Goal: Information Seeking & Learning: Learn about a topic

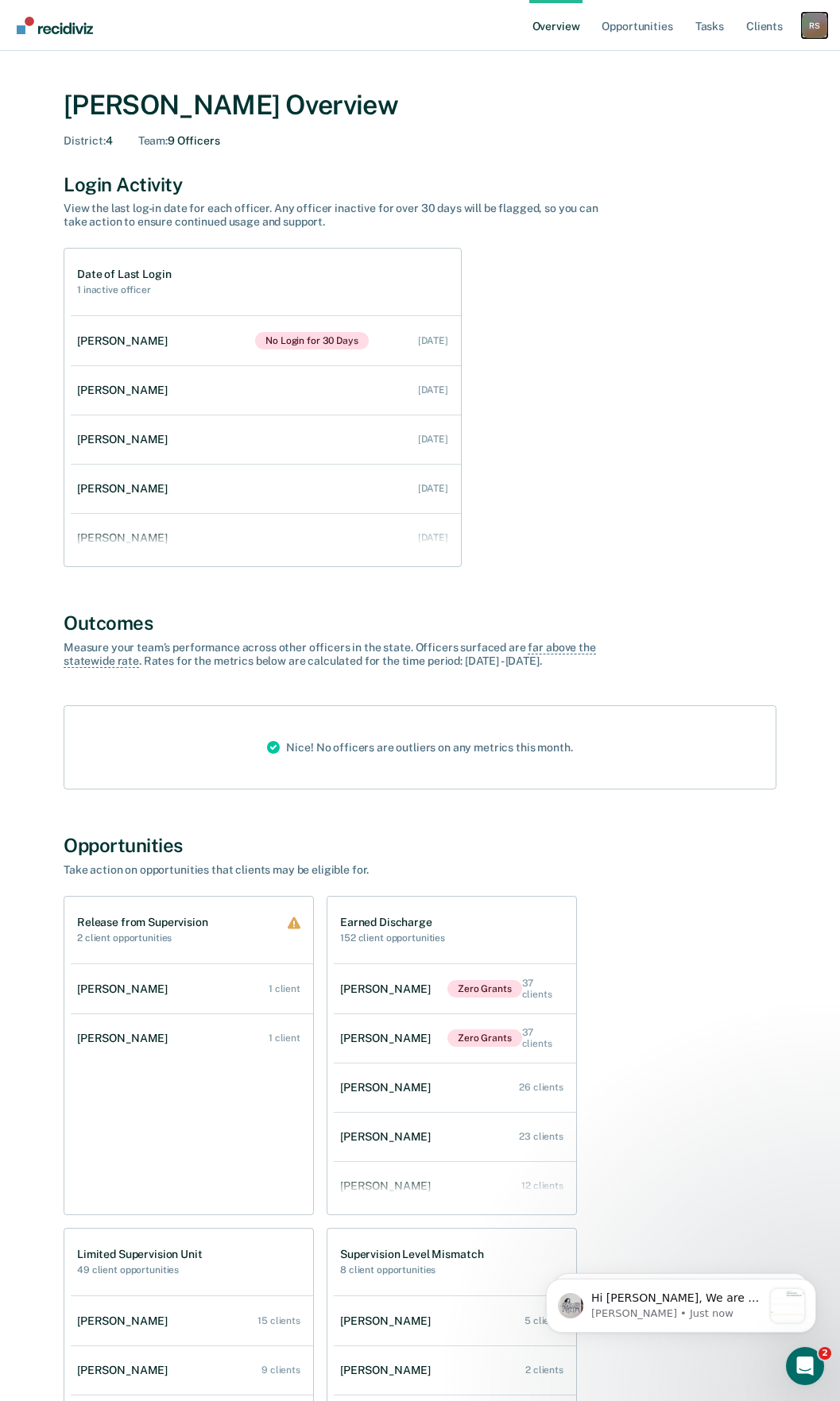
click at [820, 37] on div "R S" at bounding box center [814, 25] width 25 height 25
click at [752, 106] on link "Go to Operations" at bounding box center [750, 103] width 128 height 14
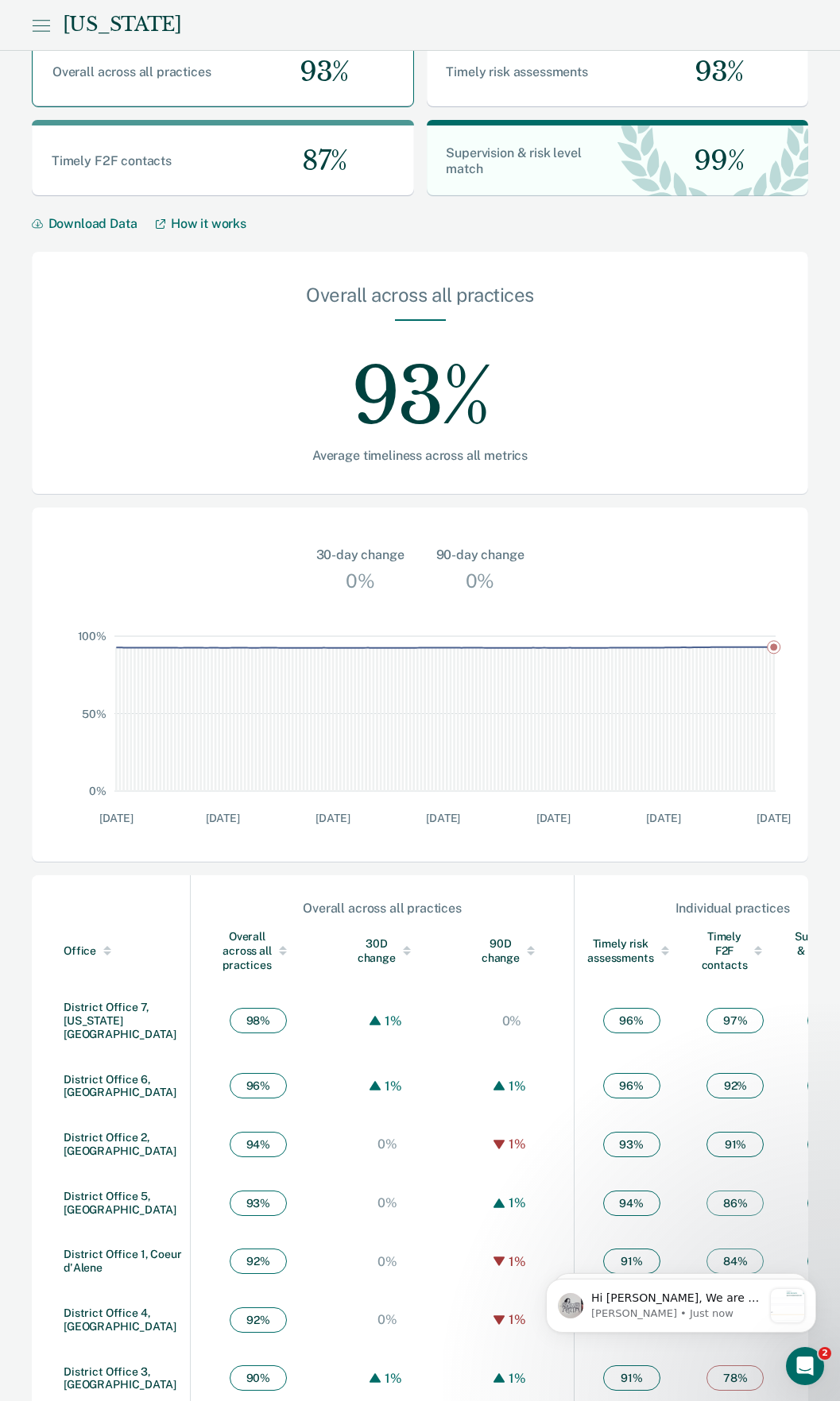
scroll to position [74, 0]
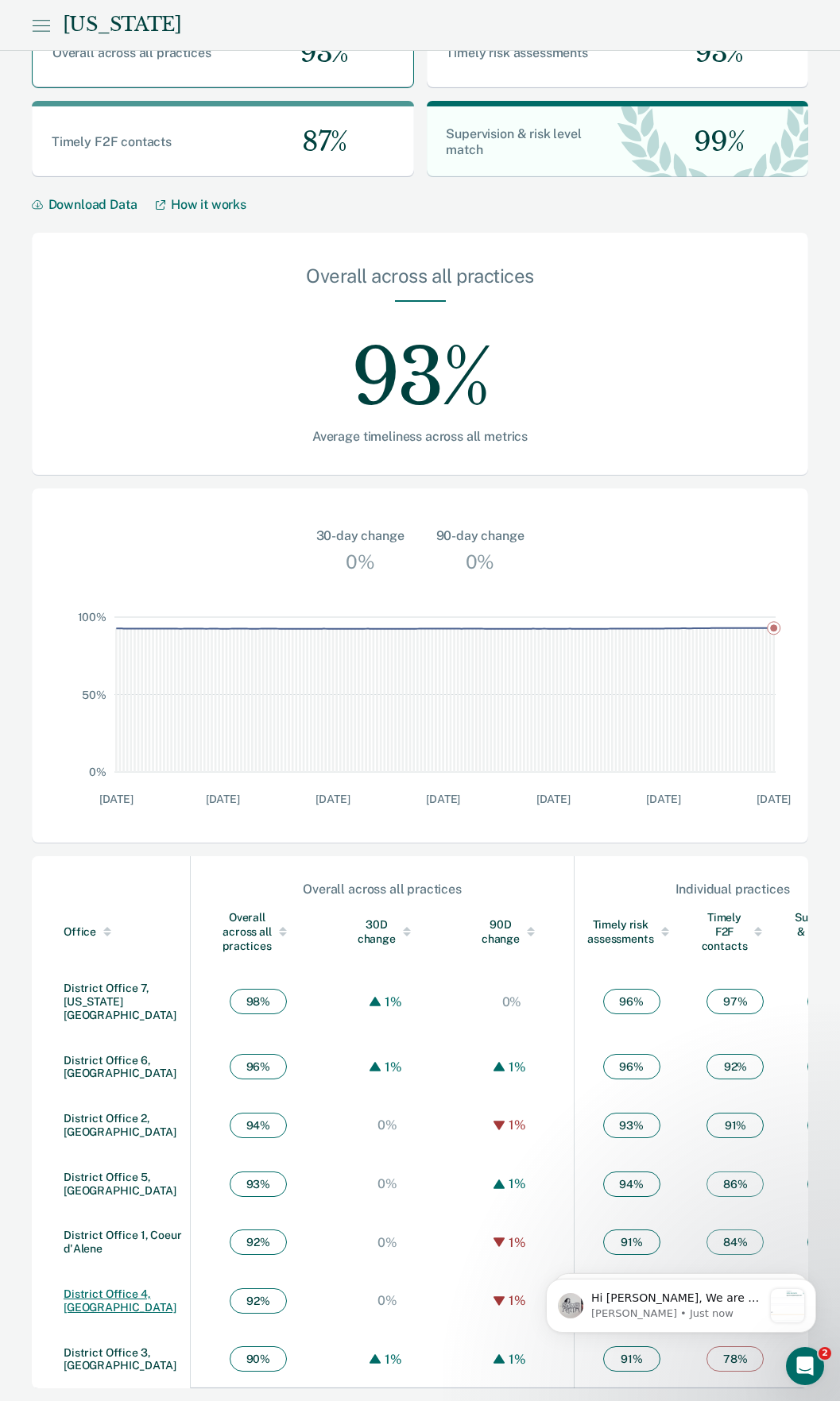
click at [120, 1291] on link "District Office 4, Boise" at bounding box center [120, 1300] width 113 height 26
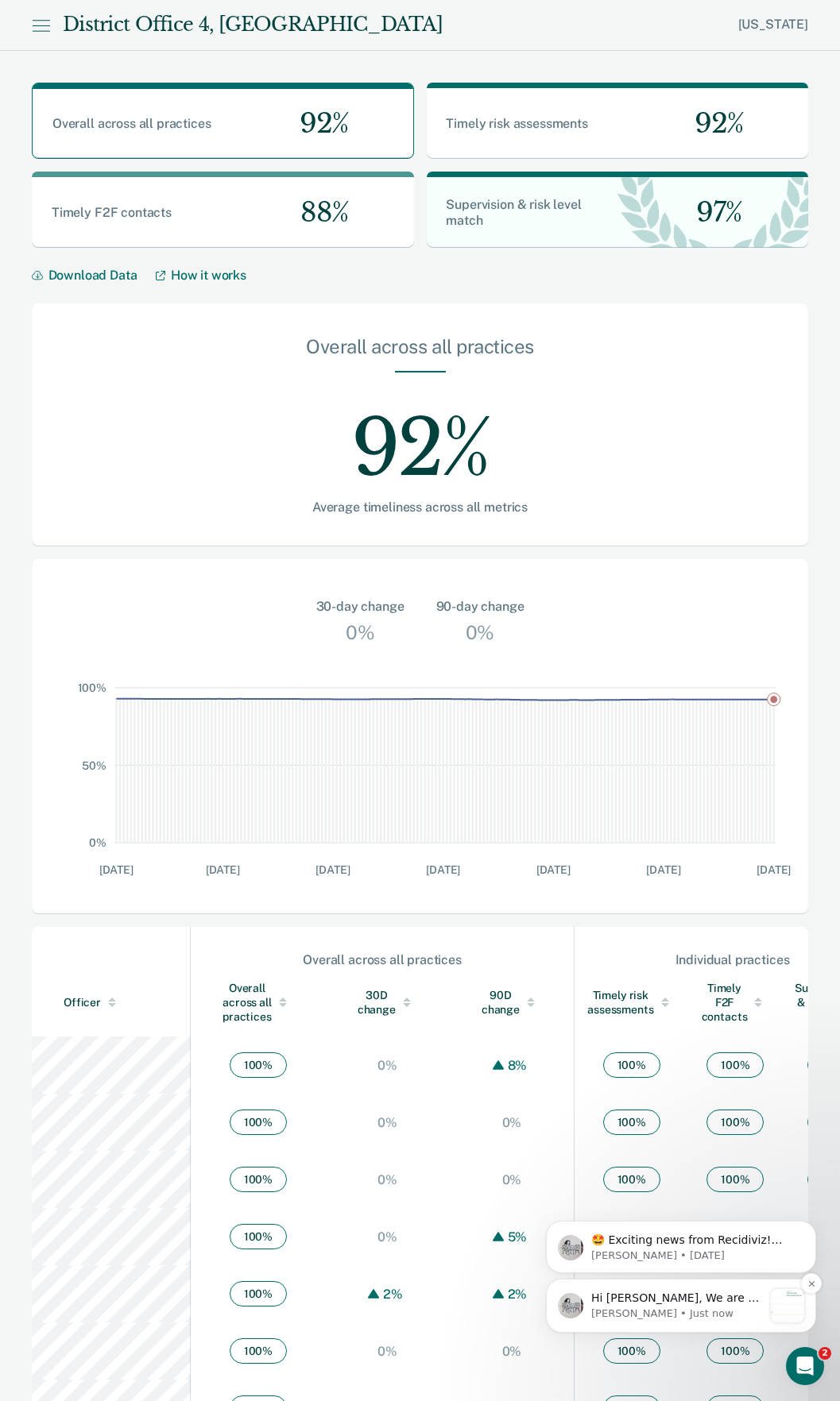
click at [705, 1305] on p "Hi Seth, We are so excited to announce a brand new feature: AI case note search…" at bounding box center [677, 1298] width 172 height 16
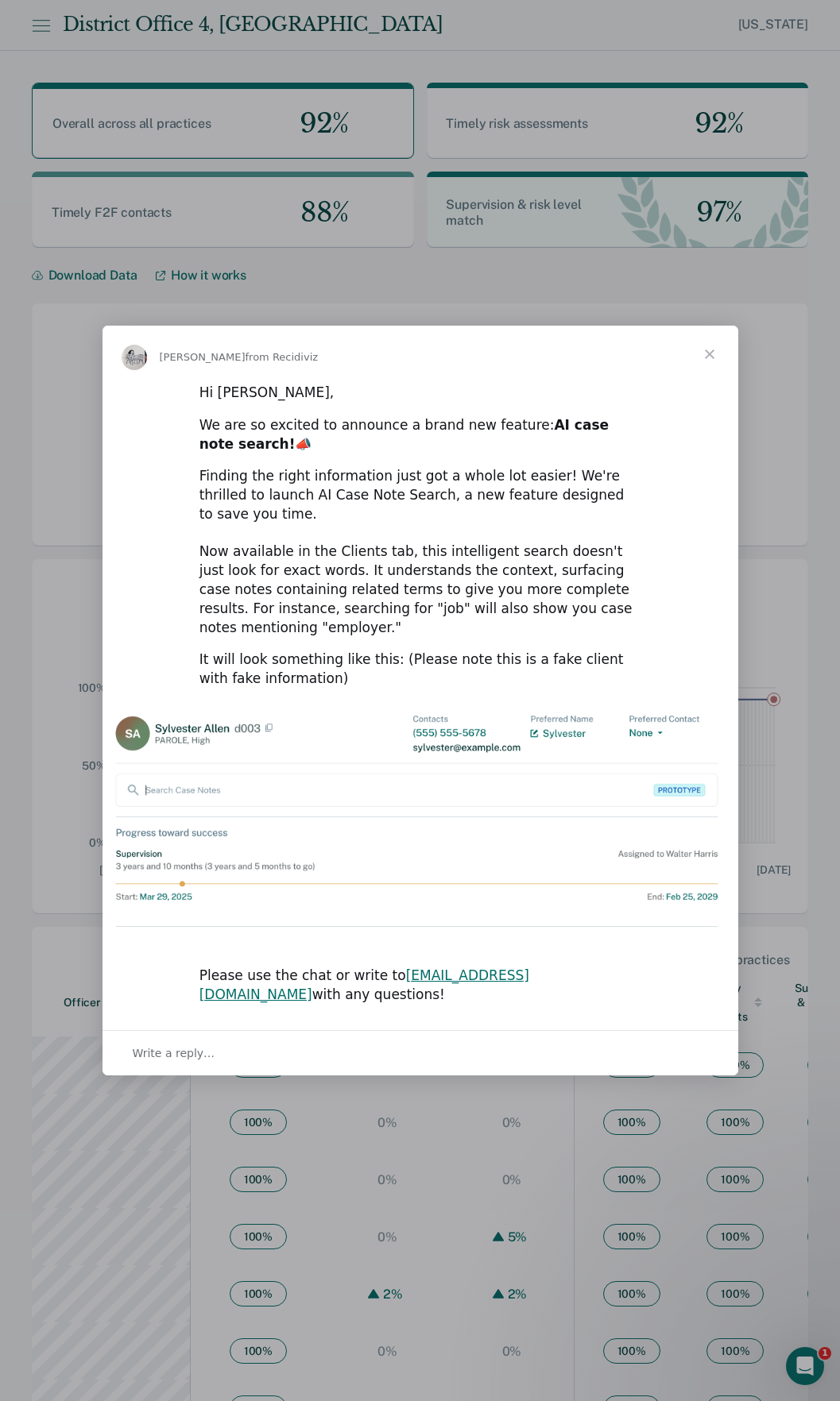
click at [710, 381] on span "Close" at bounding box center [709, 354] width 57 height 57
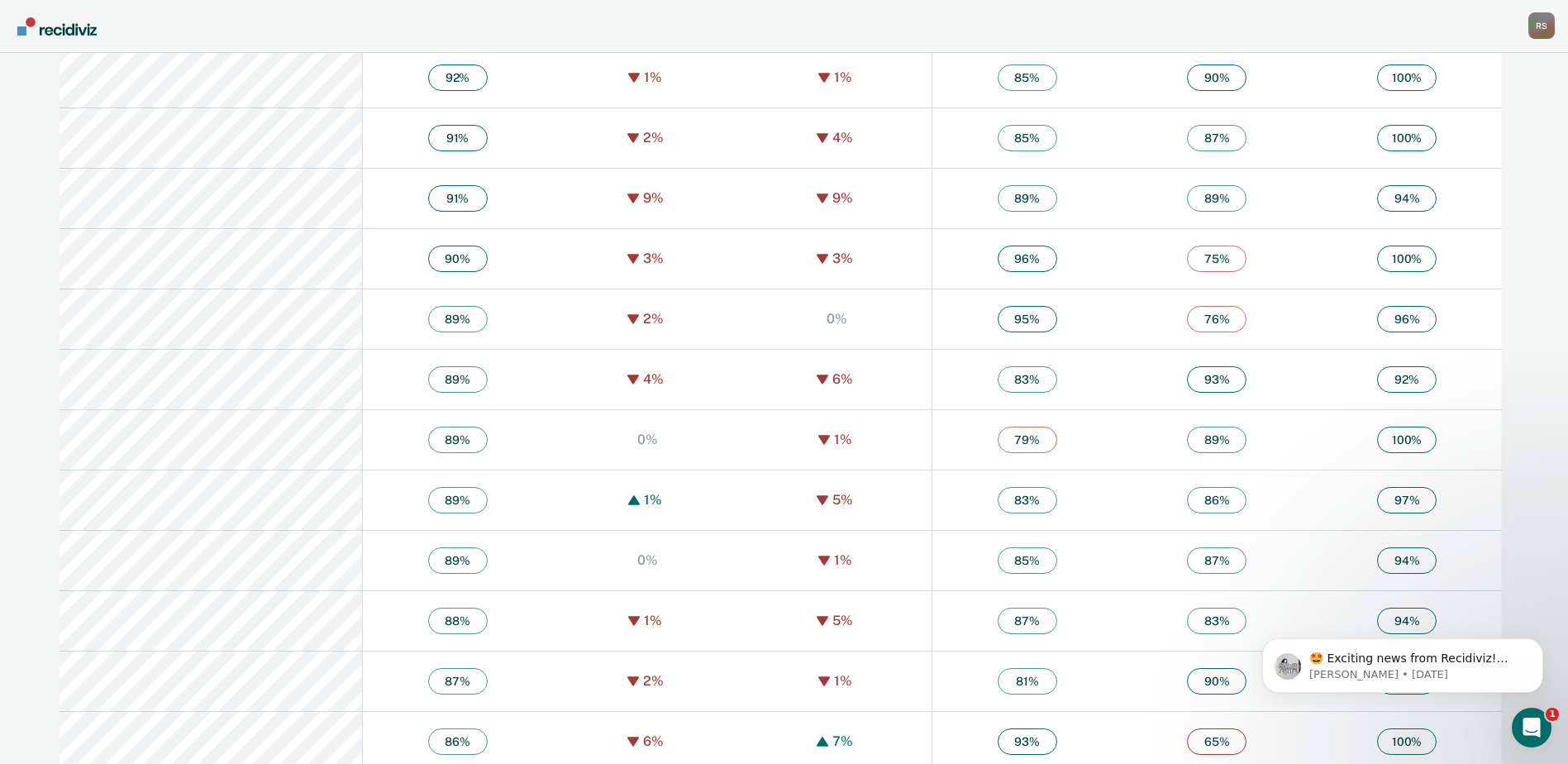
scroll to position [3185, 0]
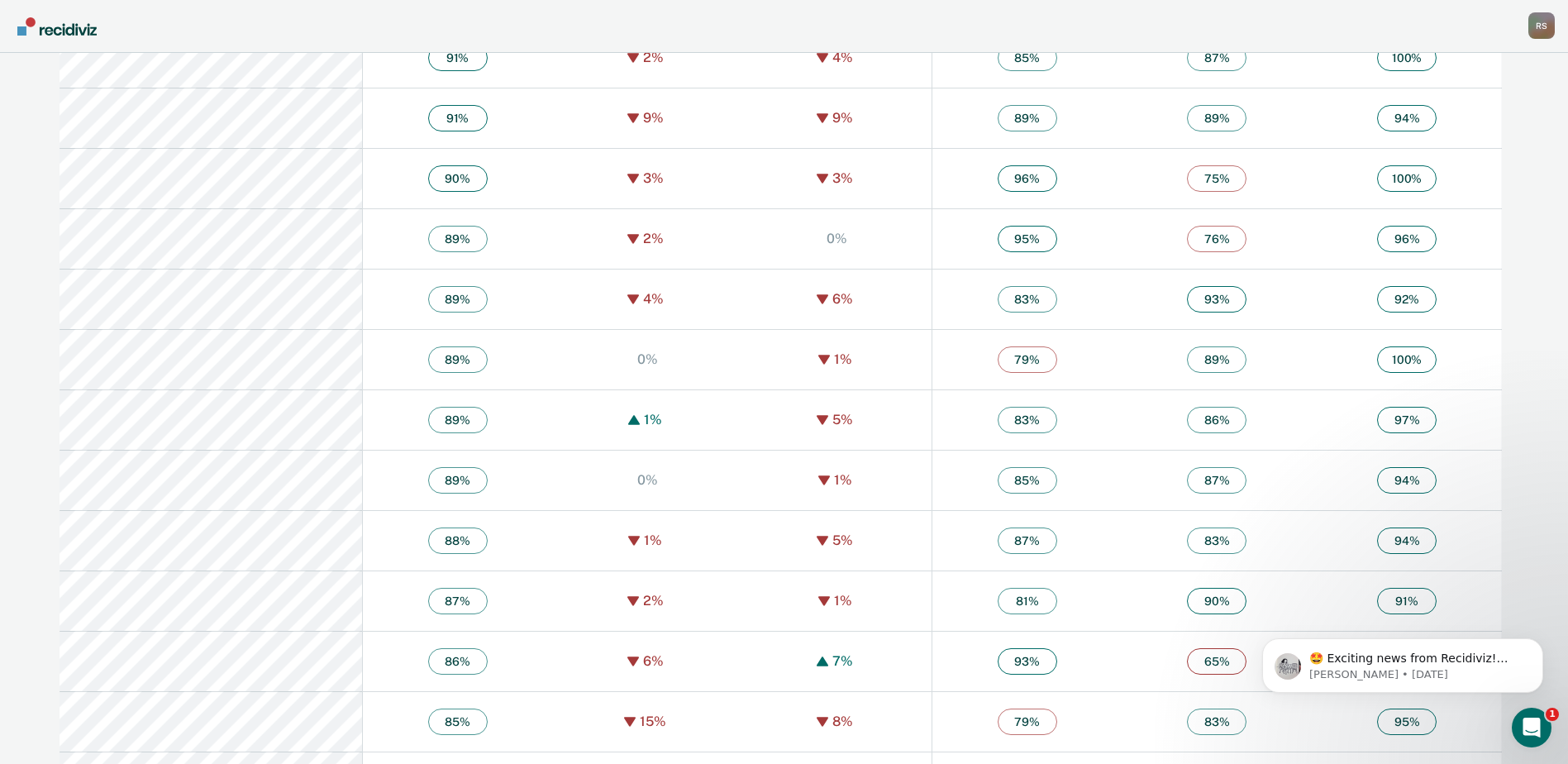
scroll to position [4012, 0]
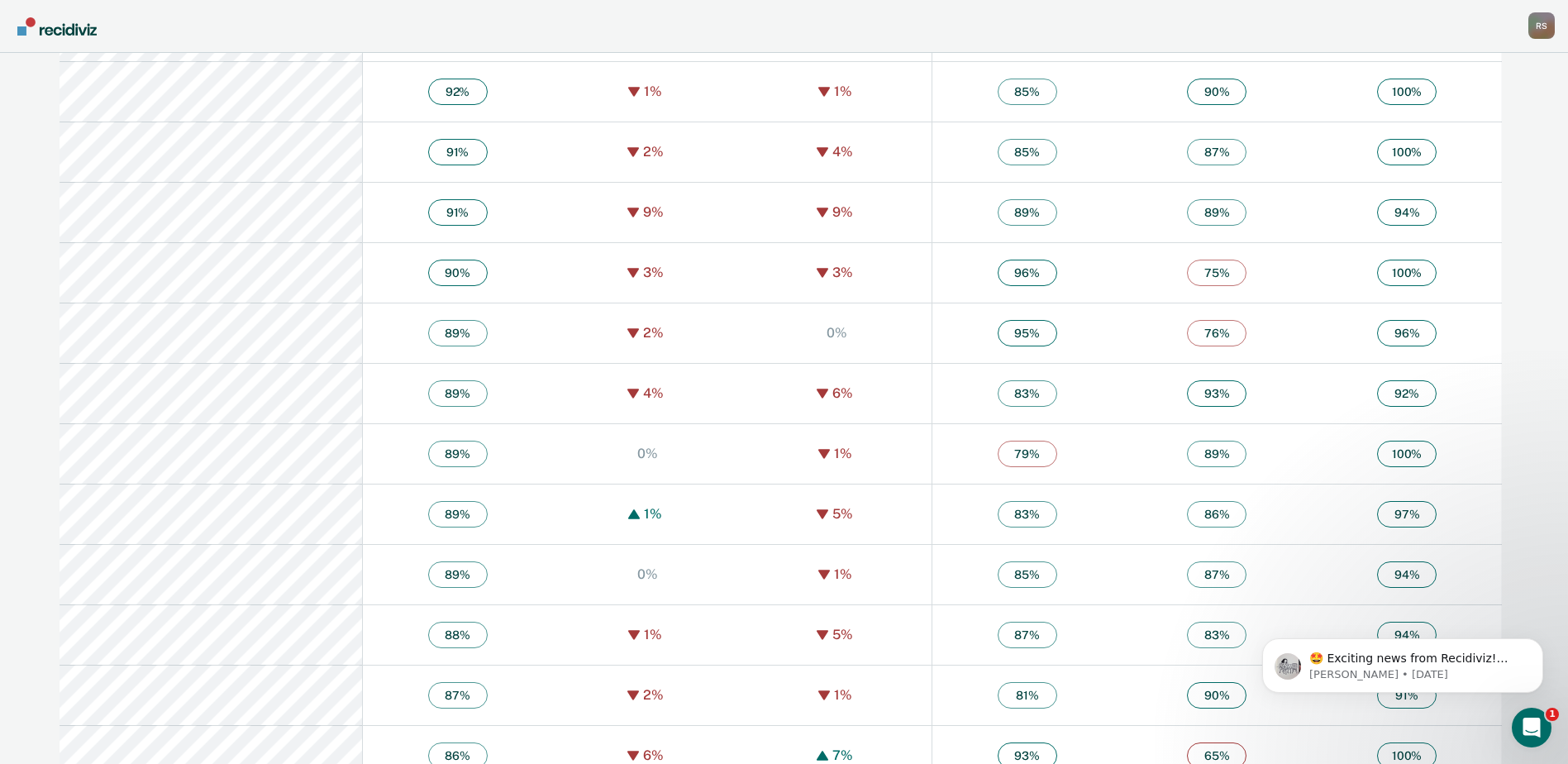
scroll to position [3103, 0]
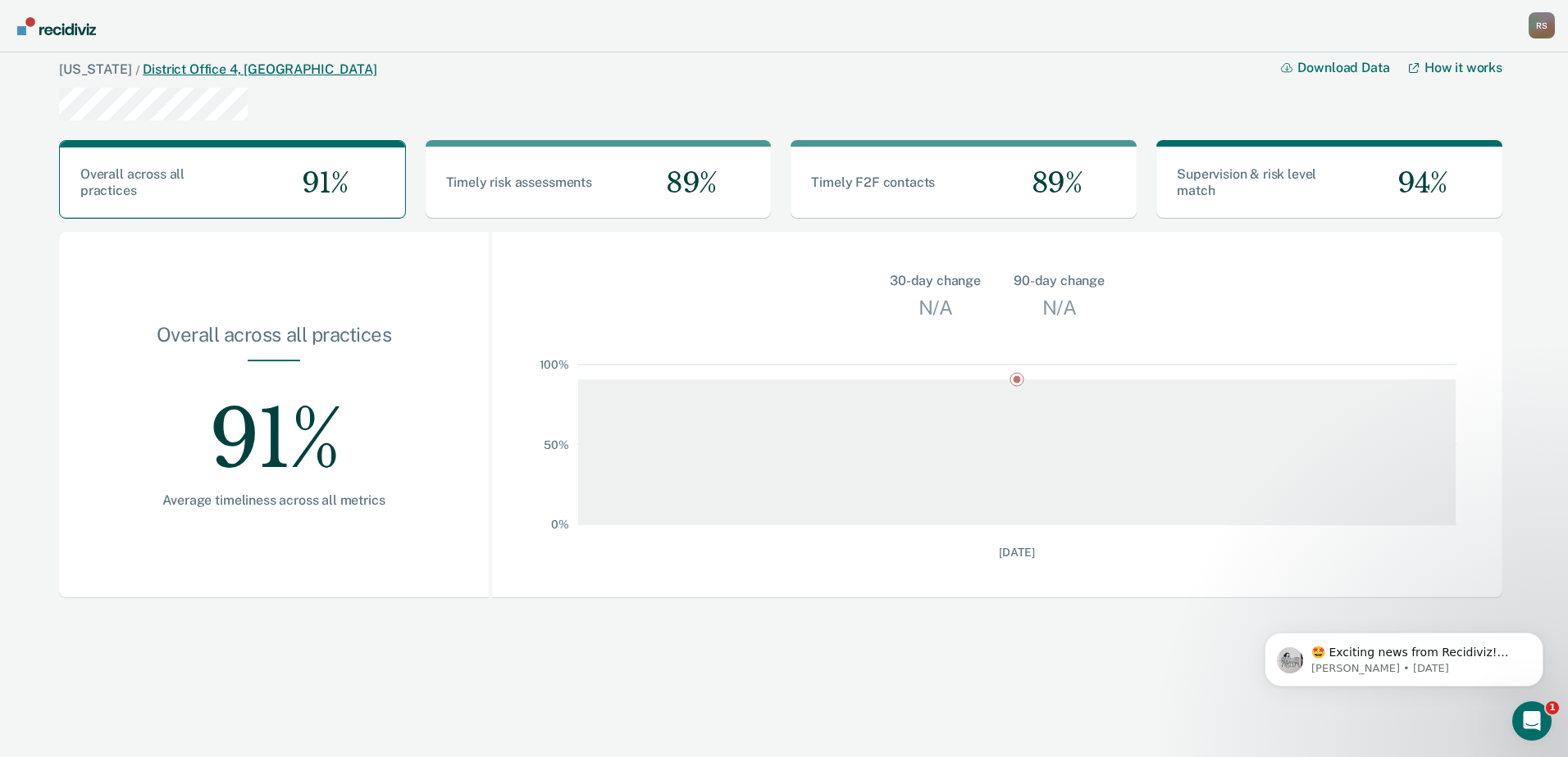
click at [153, 69] on link "District Office 4, Boise" at bounding box center [259, 69] width 234 height 15
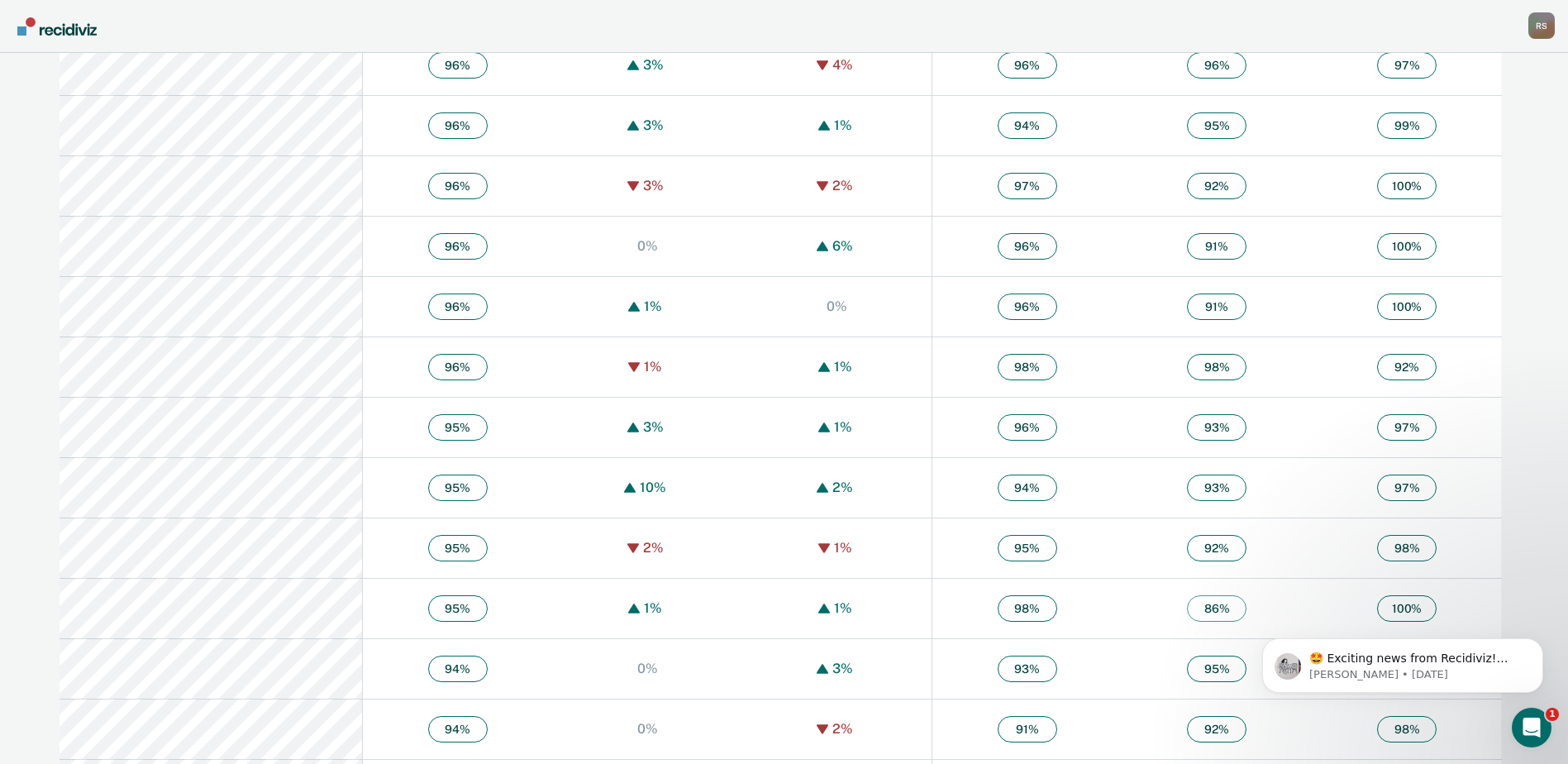
scroll to position [2068, 0]
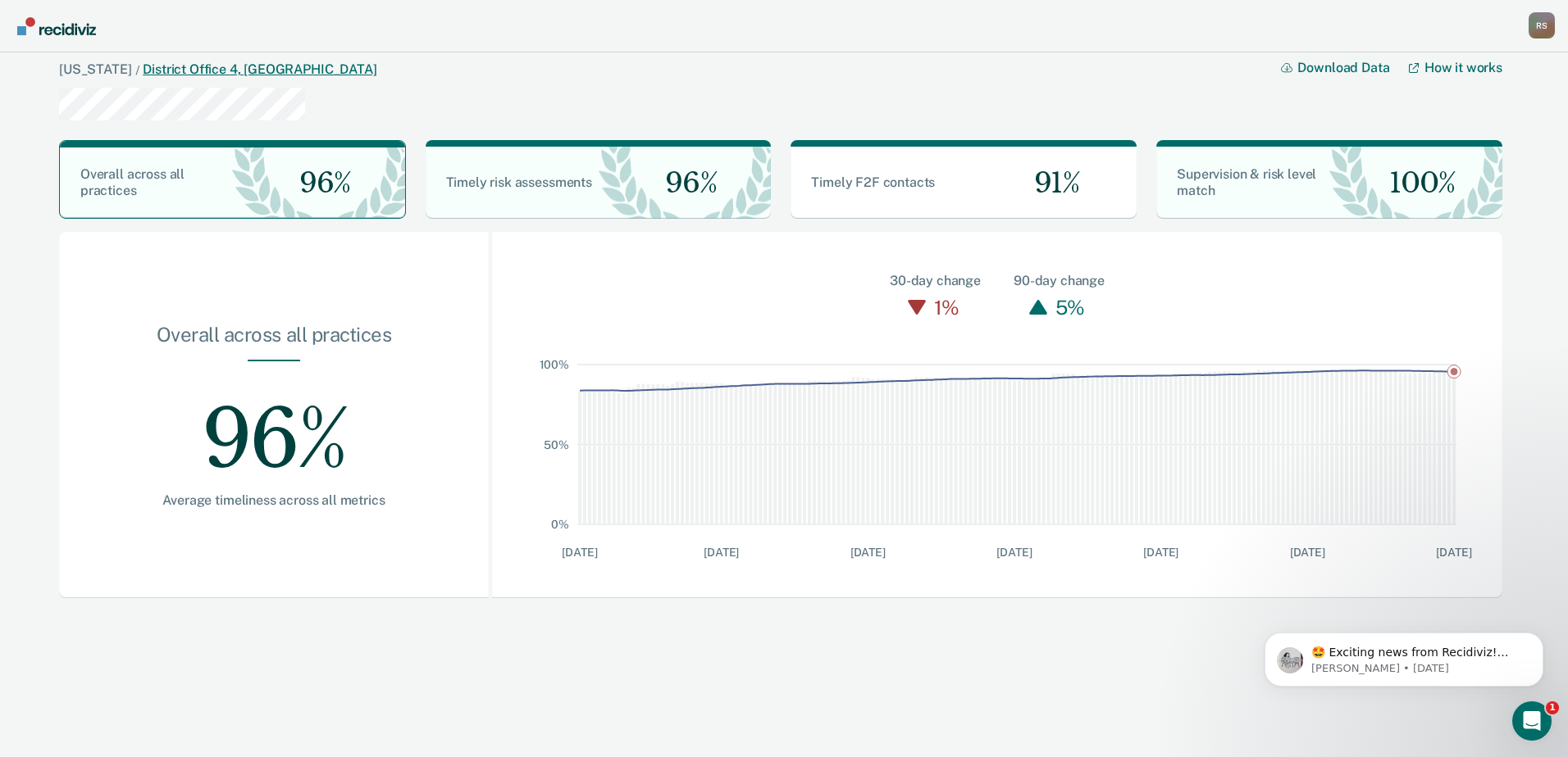
click at [143, 75] on link "District Office 4, Boise" at bounding box center [259, 69] width 234 height 15
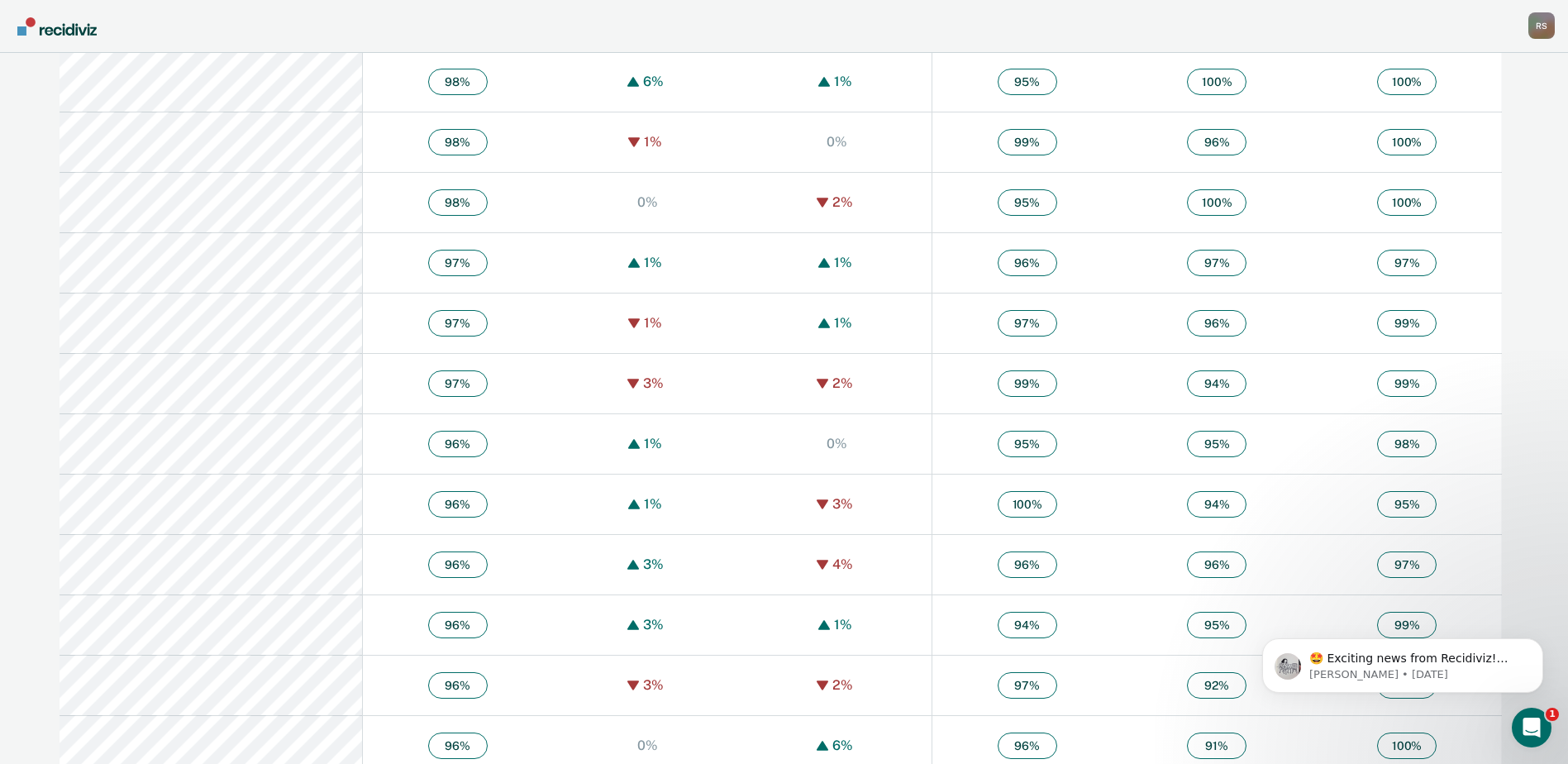
scroll to position [1489, 0]
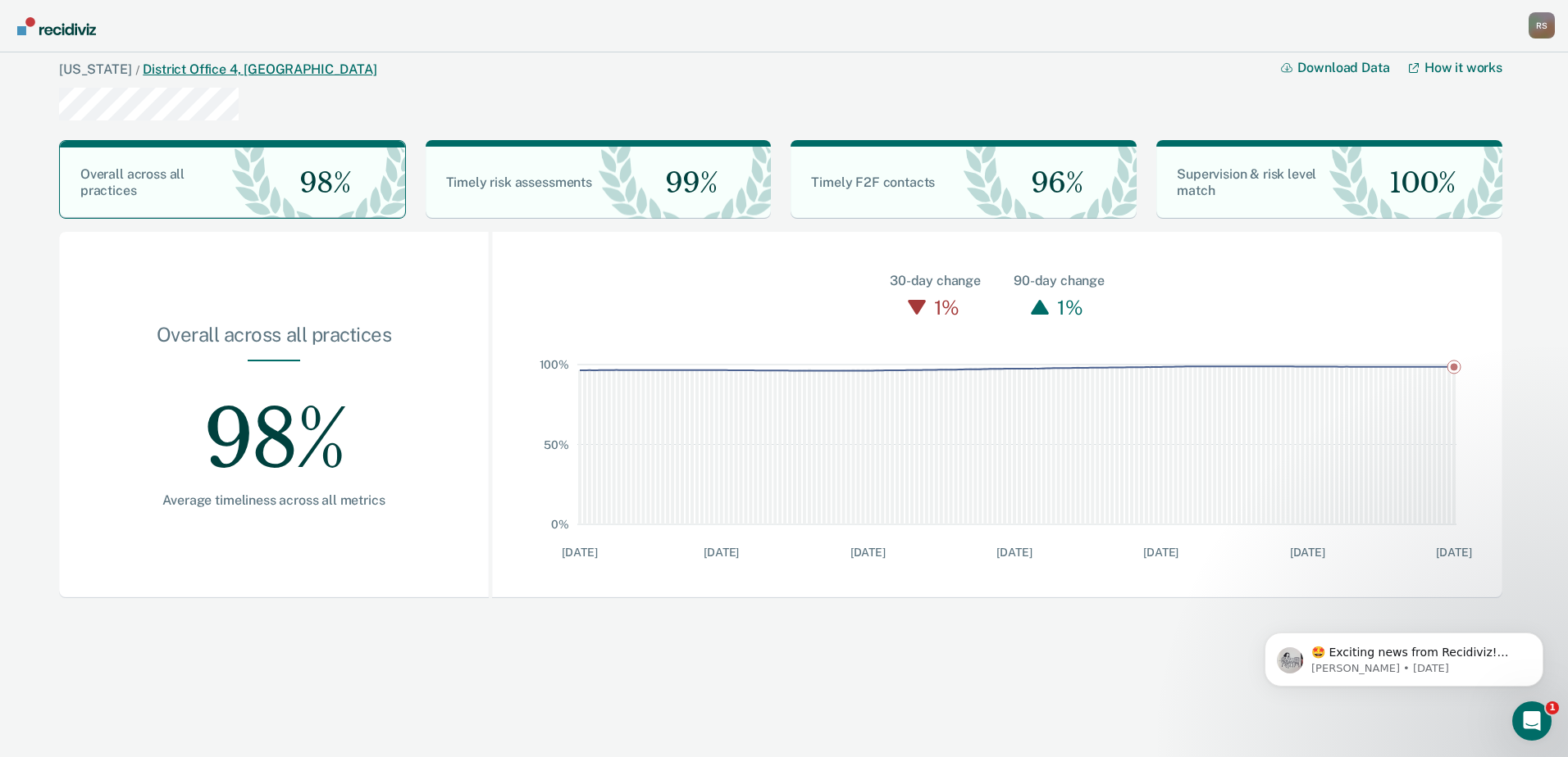
click at [143, 64] on link "District Office 4, Boise" at bounding box center [259, 69] width 234 height 15
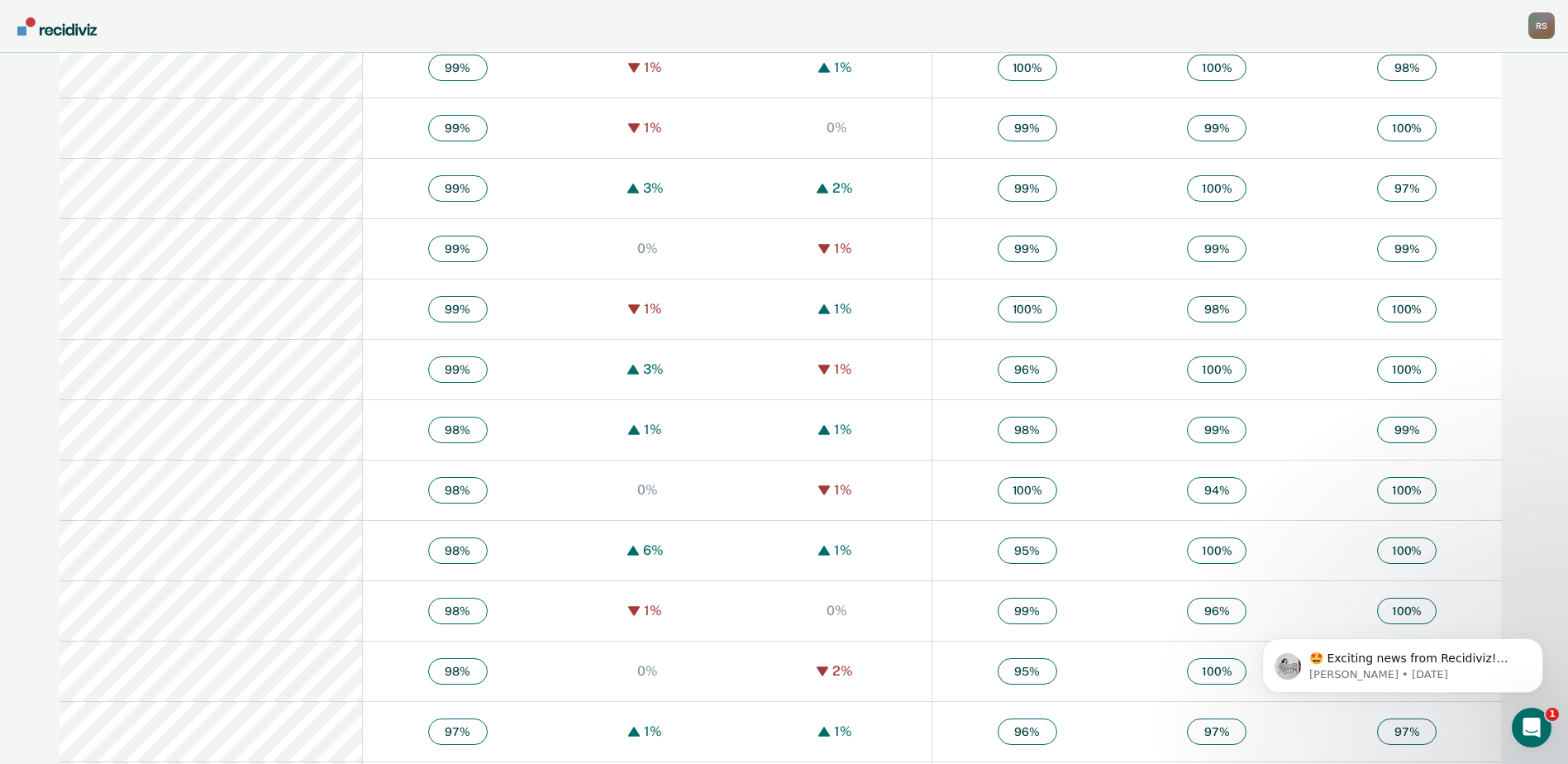
scroll to position [1076, 0]
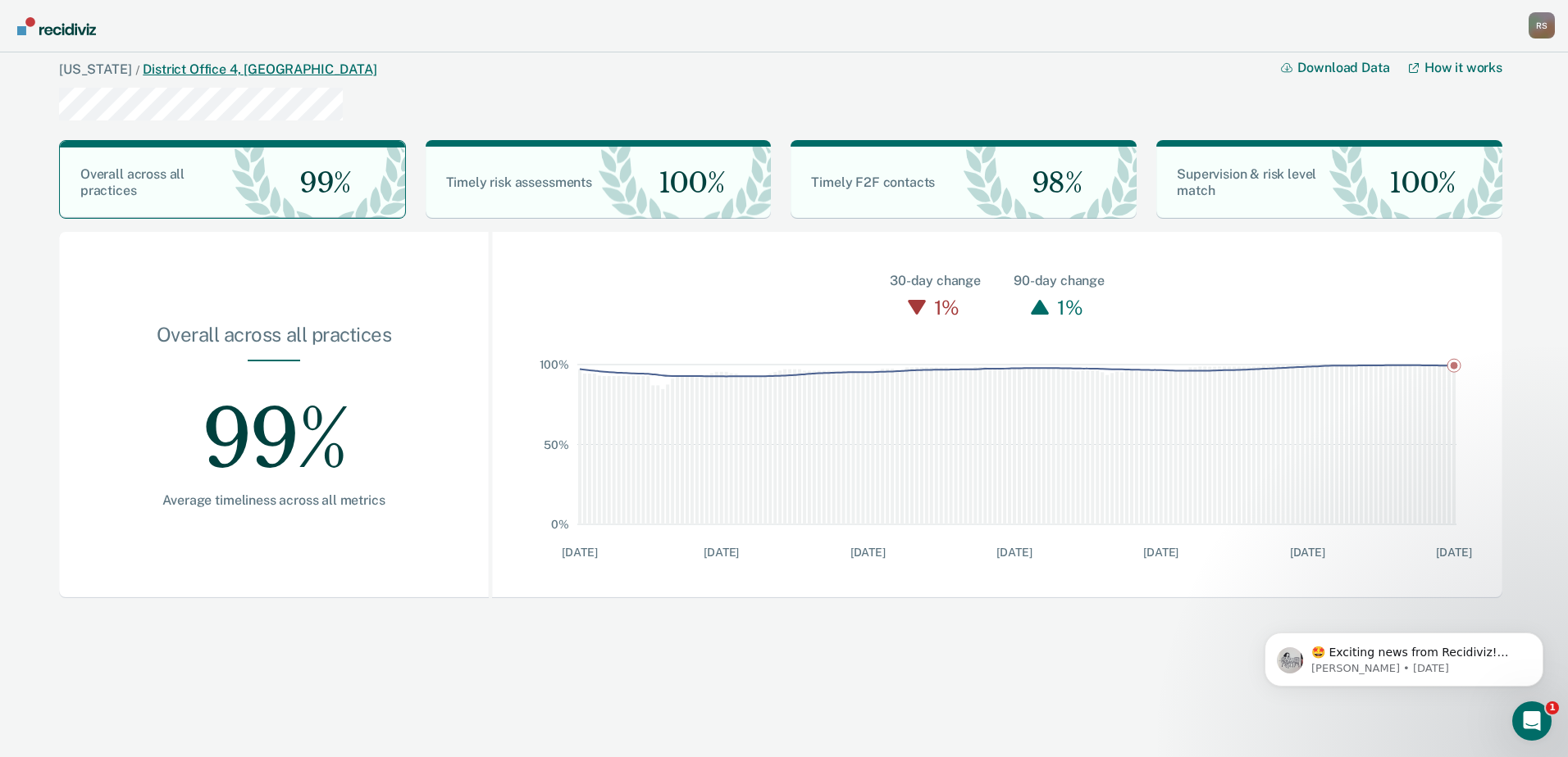
click at [187, 69] on link "District Office 4, Boise" at bounding box center [259, 69] width 234 height 15
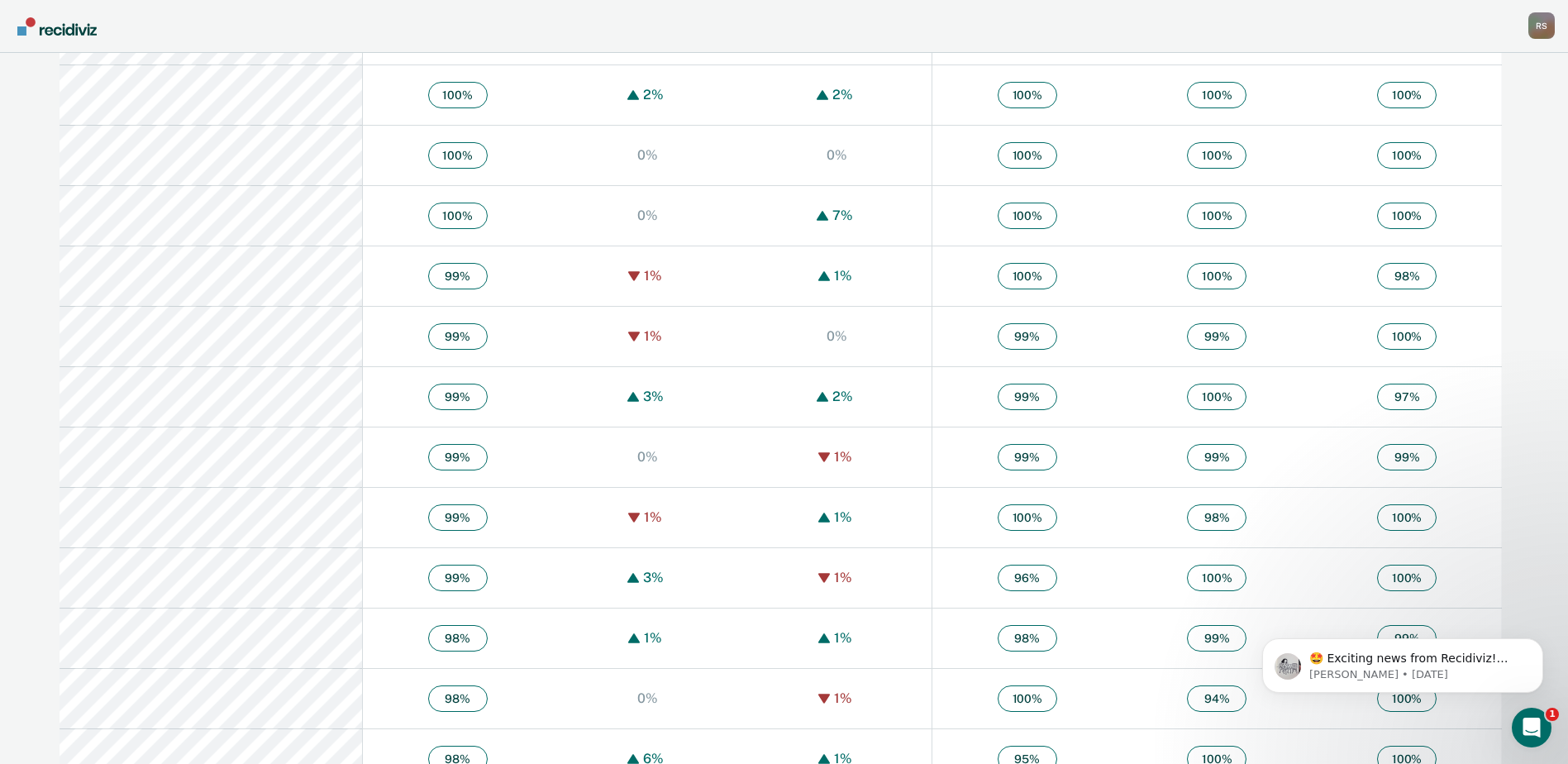
scroll to position [910, 0]
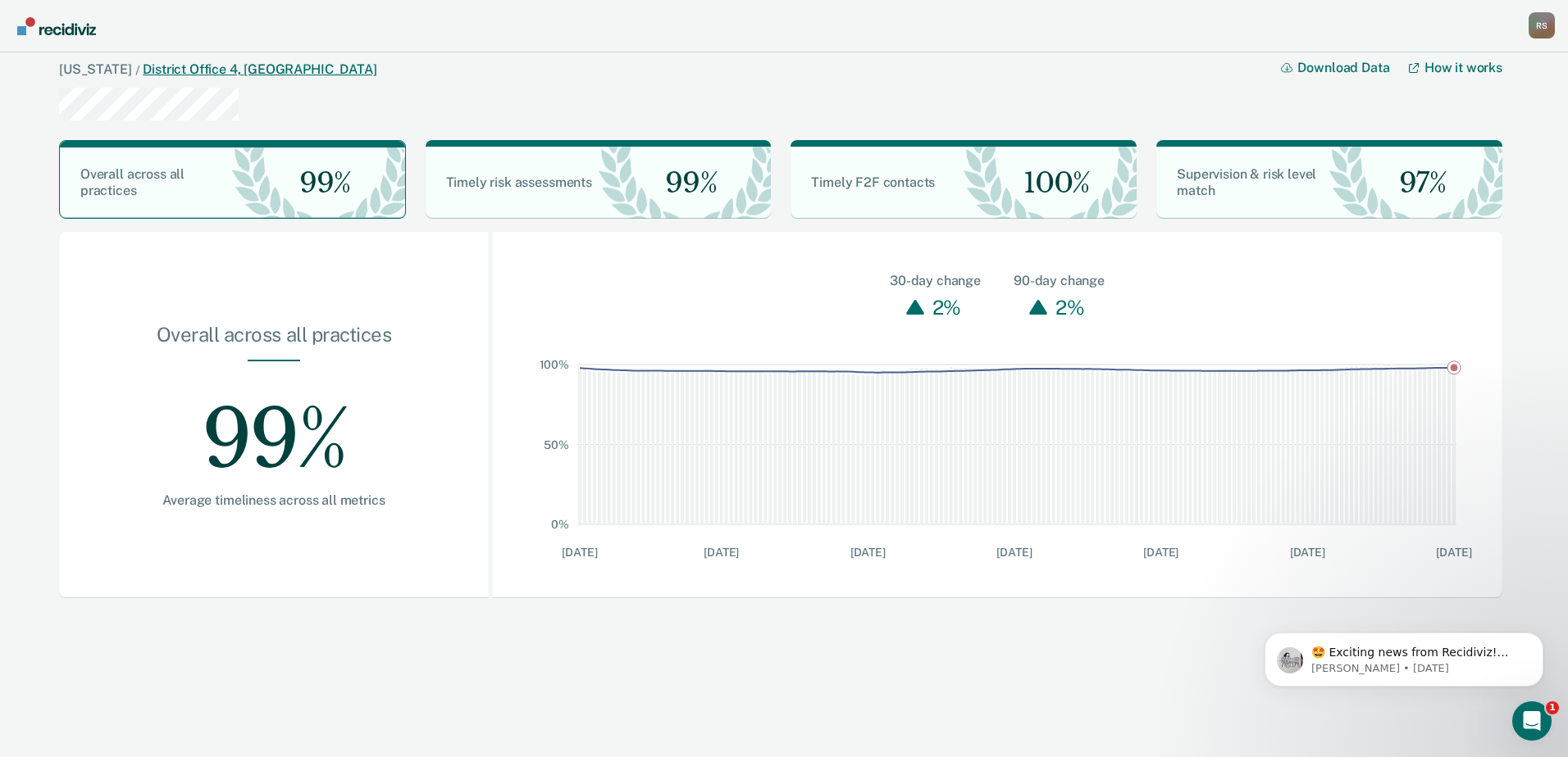
click at [149, 63] on link "District Office 4, Boise" at bounding box center [259, 69] width 234 height 15
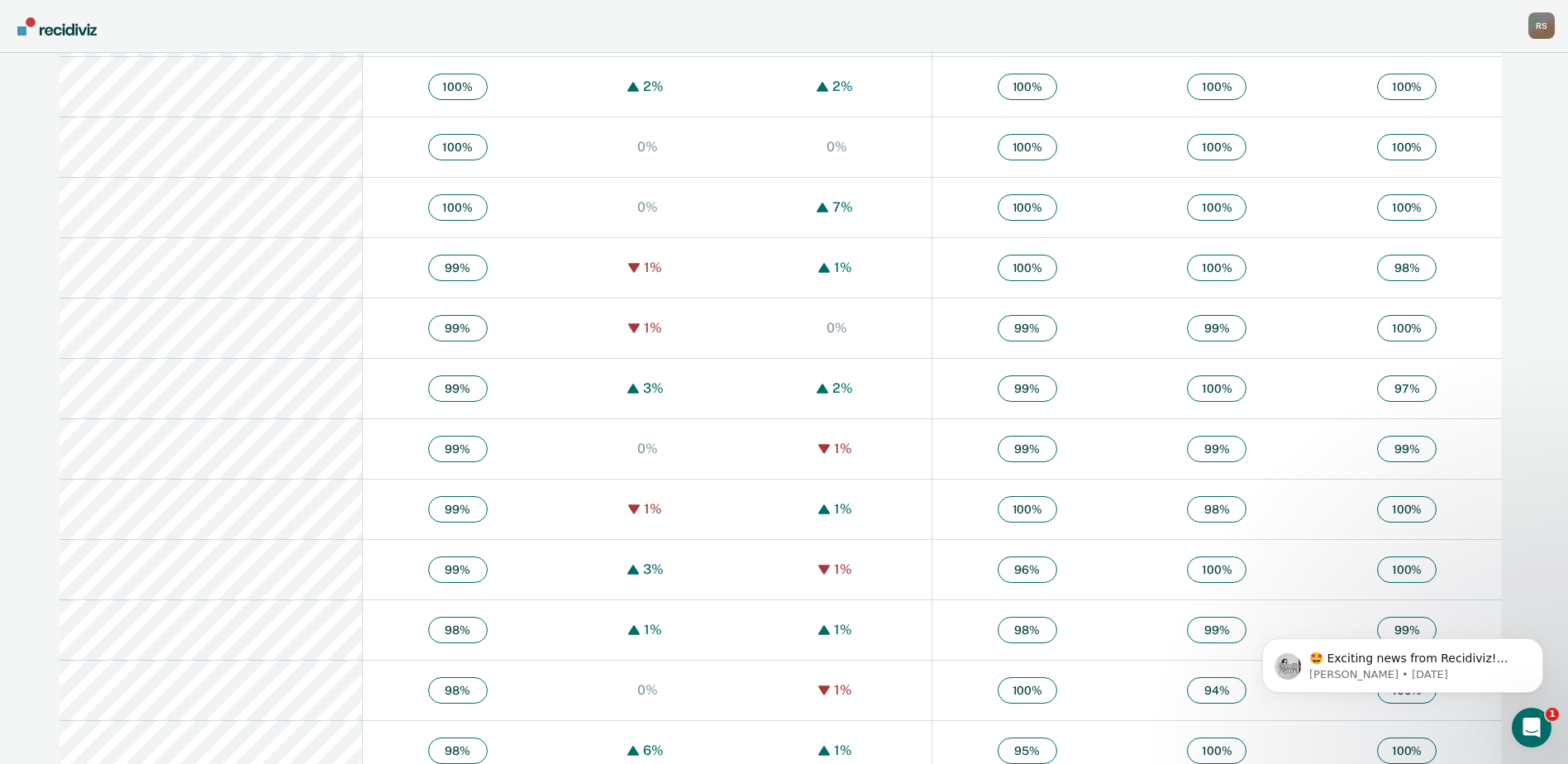
scroll to position [910, 0]
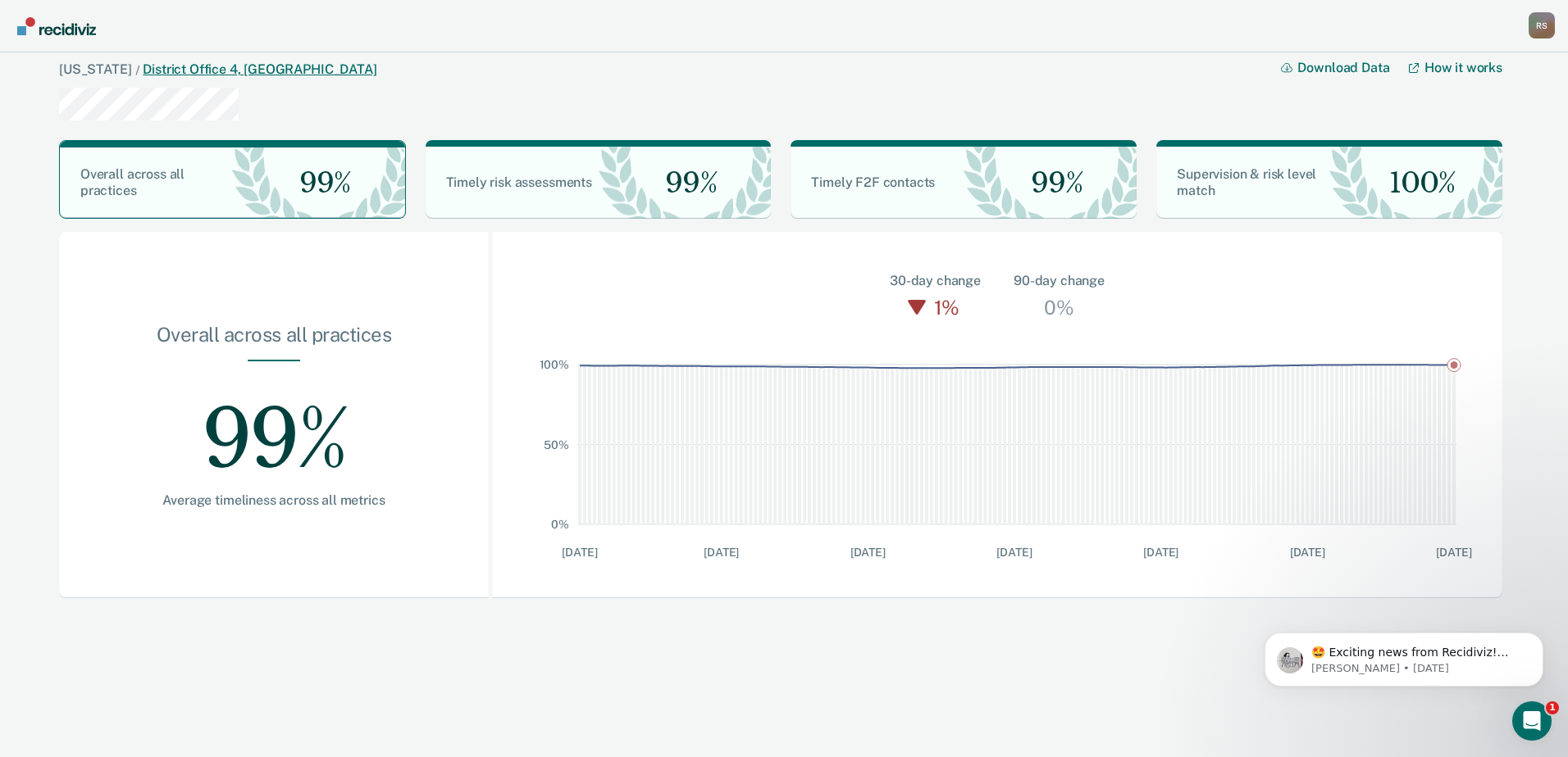
click at [165, 67] on link "District Office 4, Boise" at bounding box center [259, 69] width 234 height 15
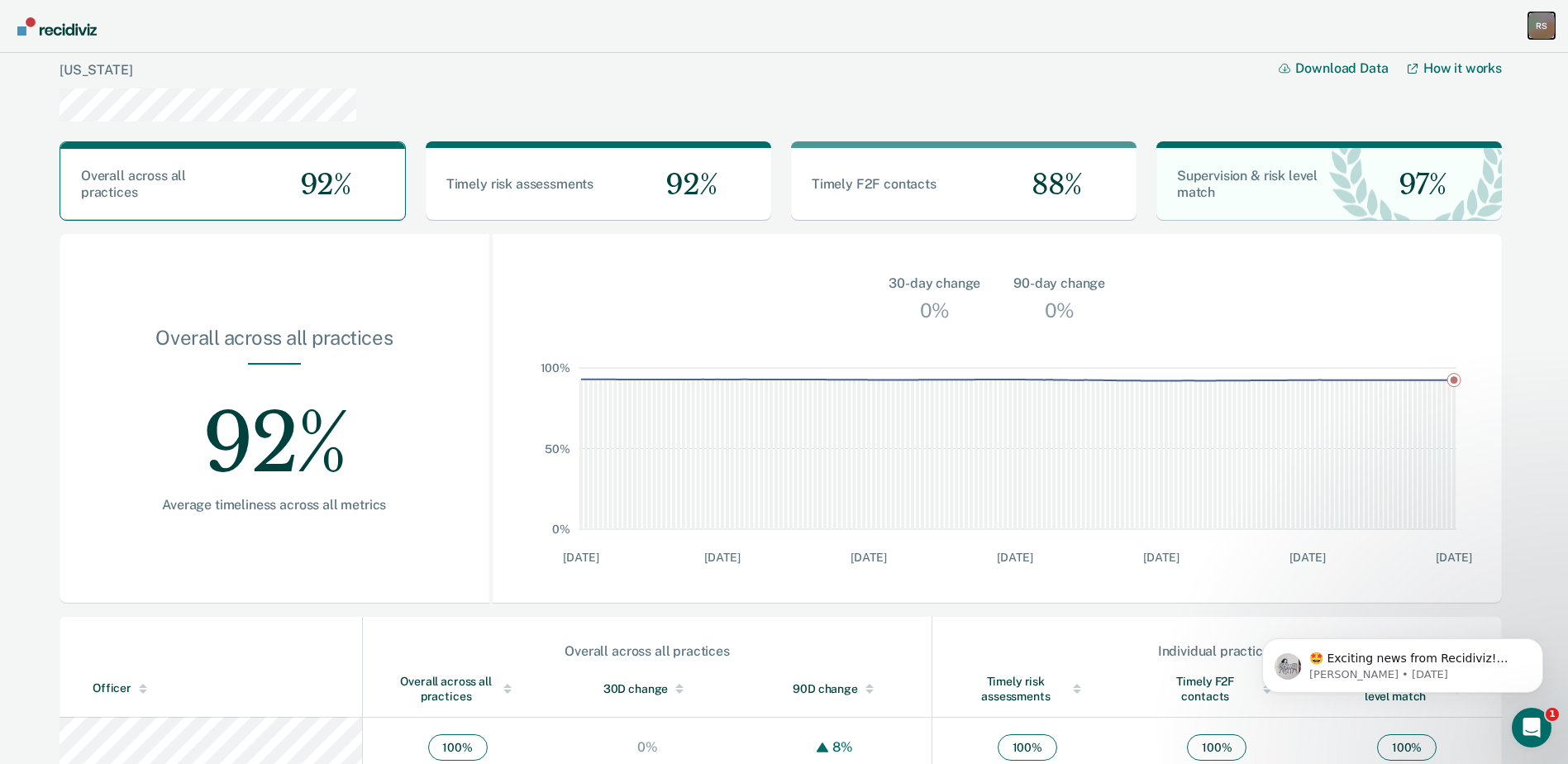
click at [885, 23] on div "R S" at bounding box center [1542, 26] width 26 height 26
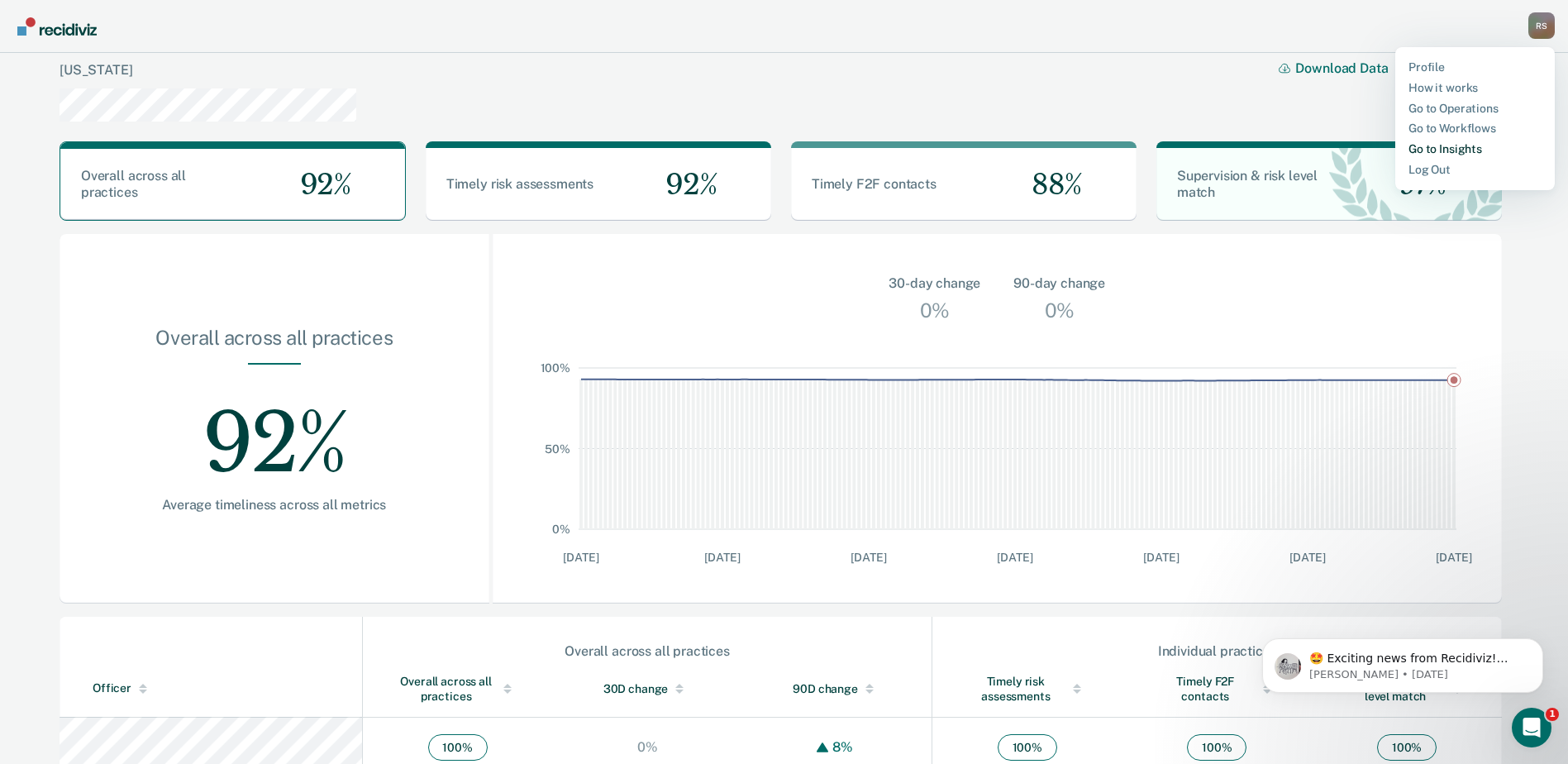
click at [885, 146] on link "Go to Insights" at bounding box center [1475, 149] width 133 height 14
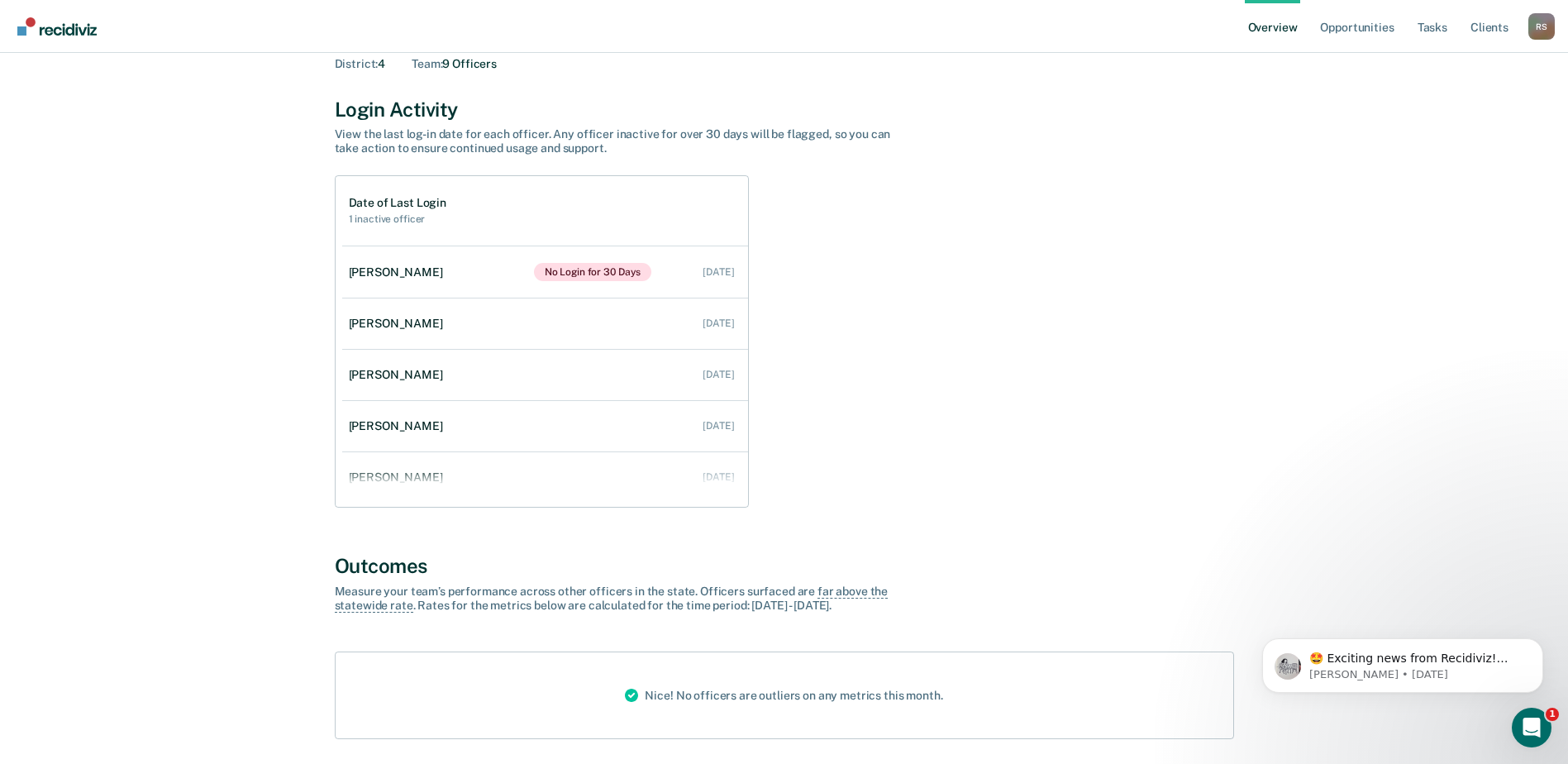
drag, startPoint x: 959, startPoint y: 302, endPoint x: 869, endPoint y: 293, distance: 90.4
click at [869, 293] on div "Date of Last Login 1 inactive officer Caitlin Johns No Login for 30 Days Jun 30…" at bounding box center [784, 342] width 900 height 332
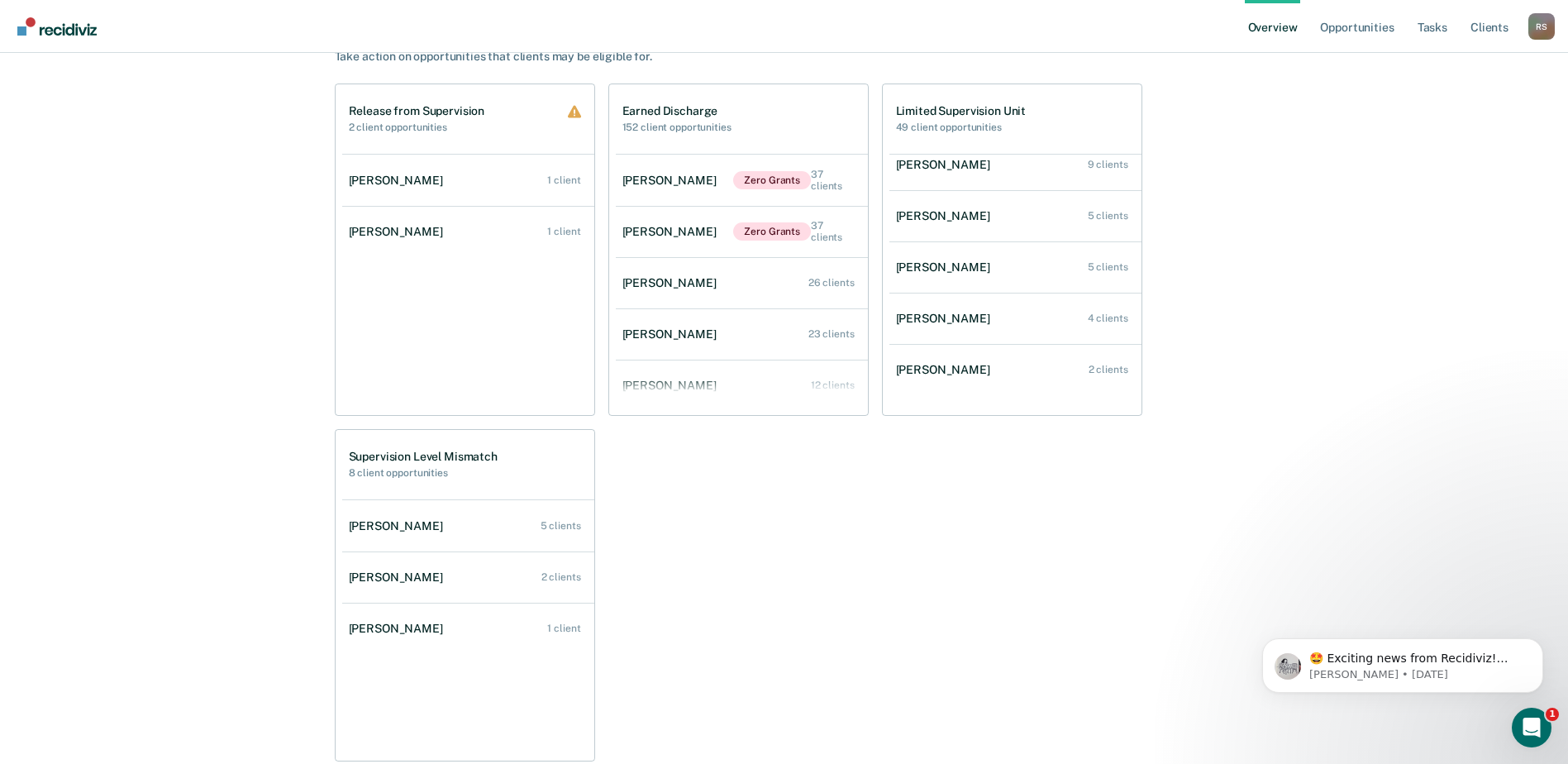
scroll to position [797, 0]
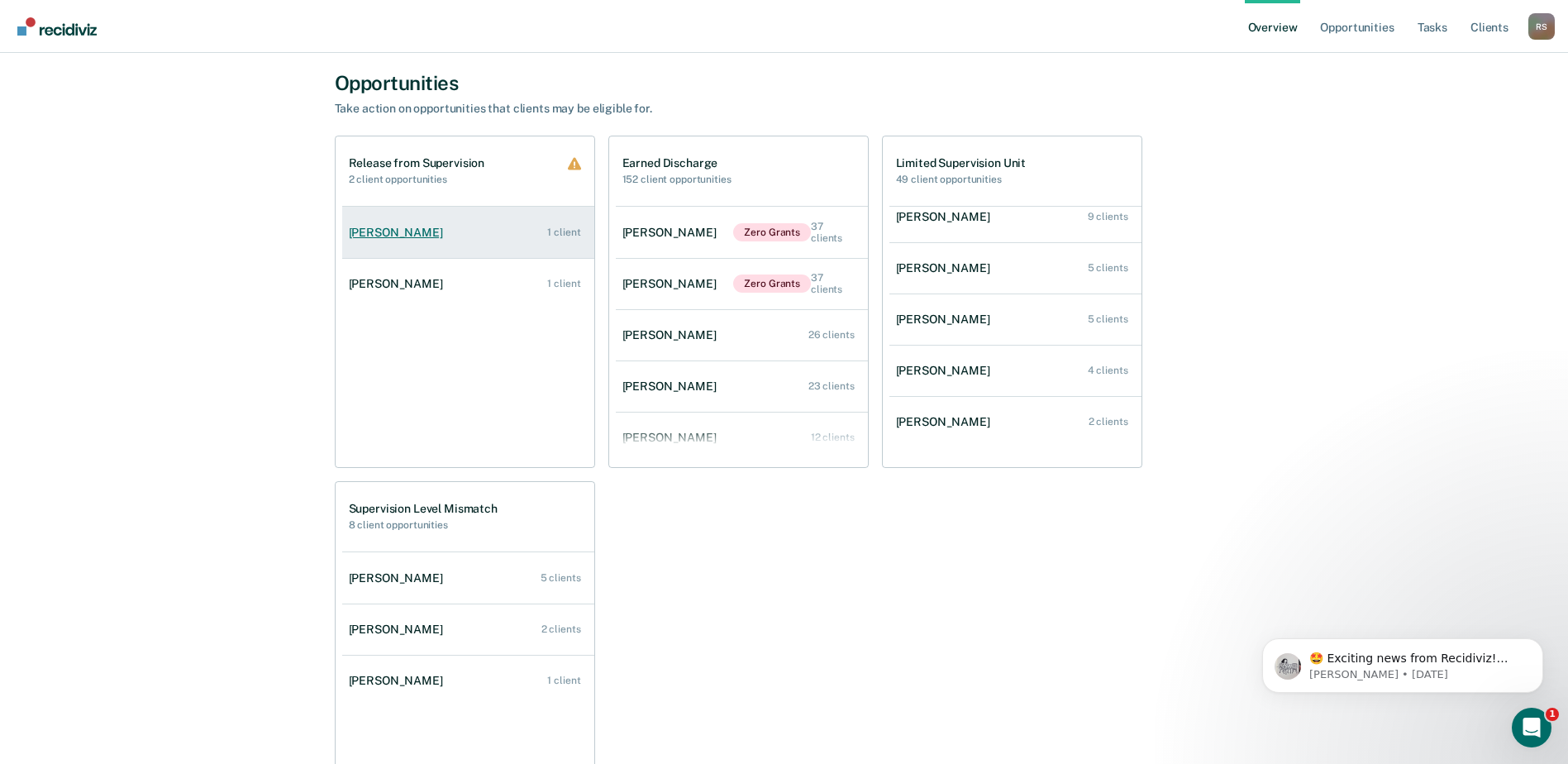
click at [441, 235] on div "[PERSON_NAME]" at bounding box center [399, 233] width 100 height 14
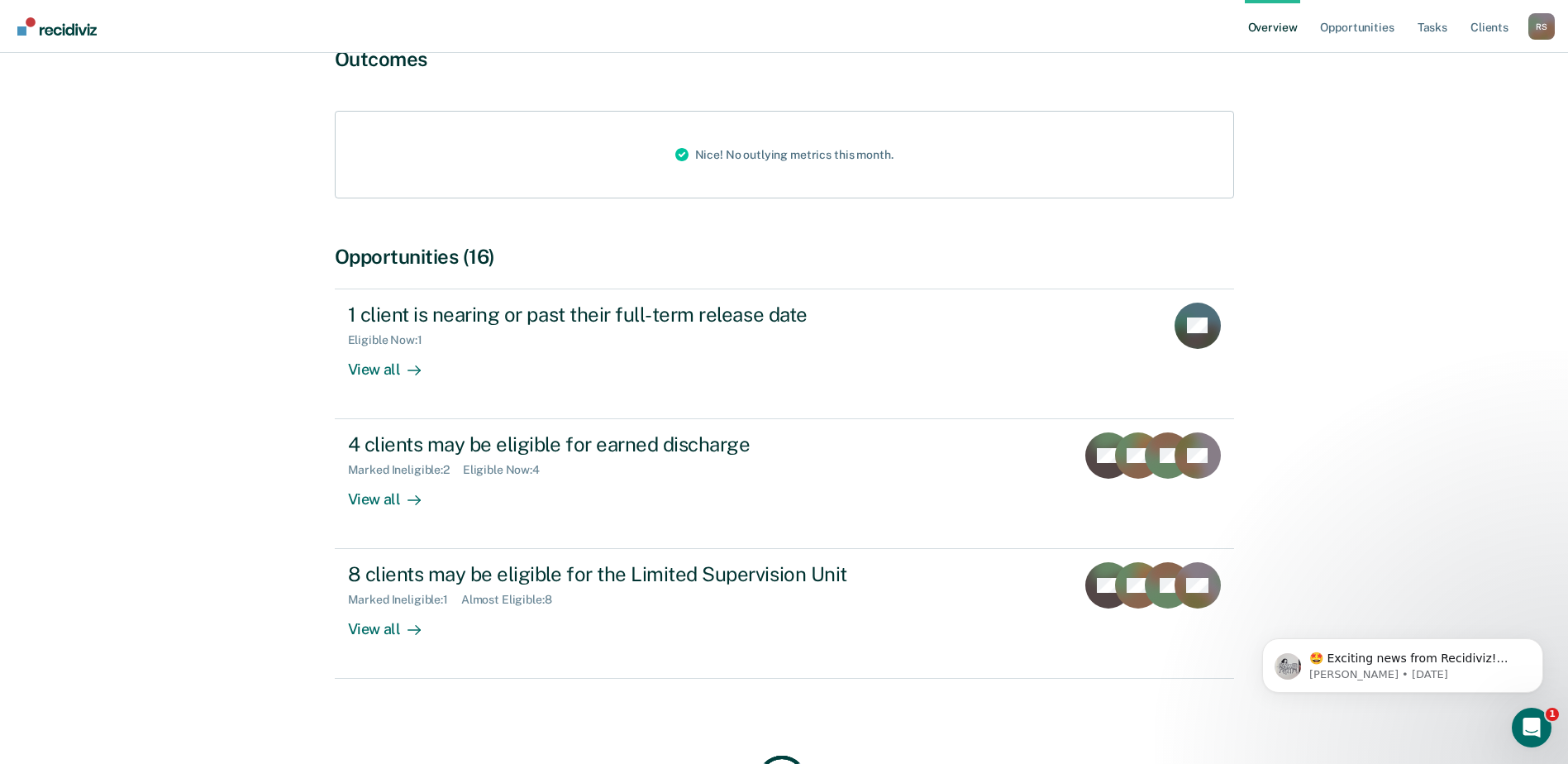
scroll to position [248, 0]
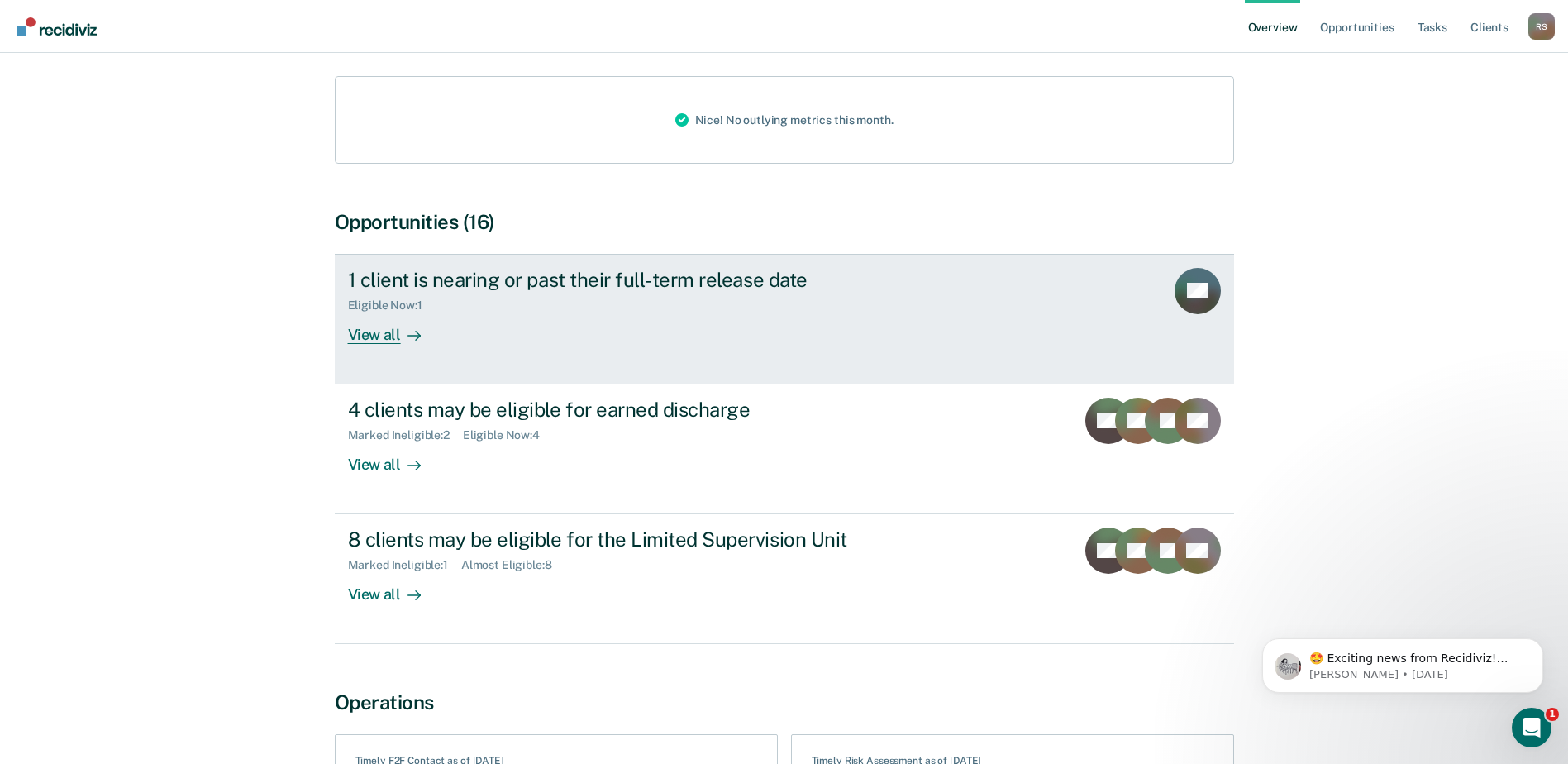
click at [441, 268] on div "1 client is nearing or past their full-term release date" at bounding box center [638, 280] width 581 height 24
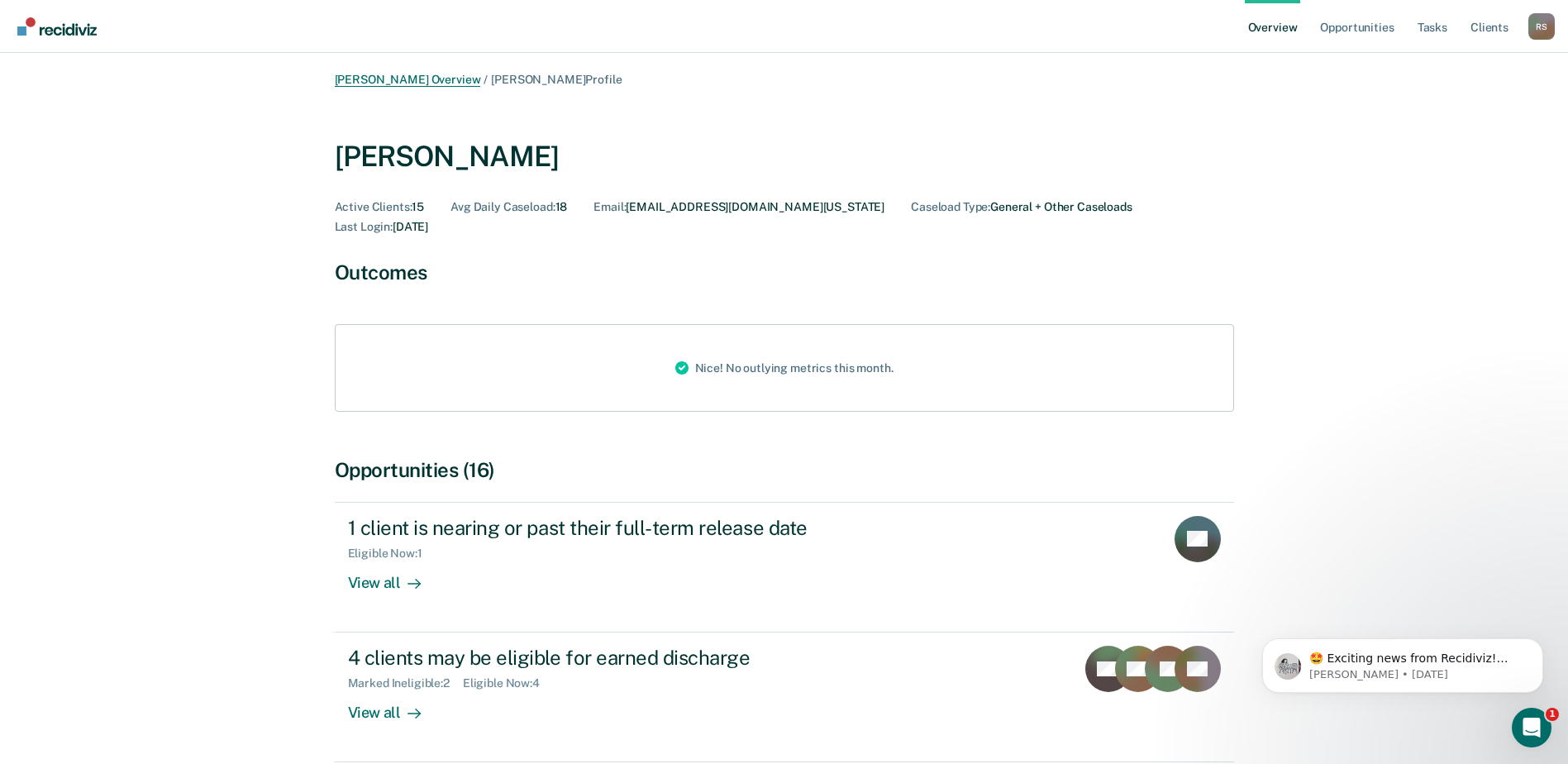
click at [441, 81] on link "[PERSON_NAME] Overview" at bounding box center [408, 79] width 146 height 14
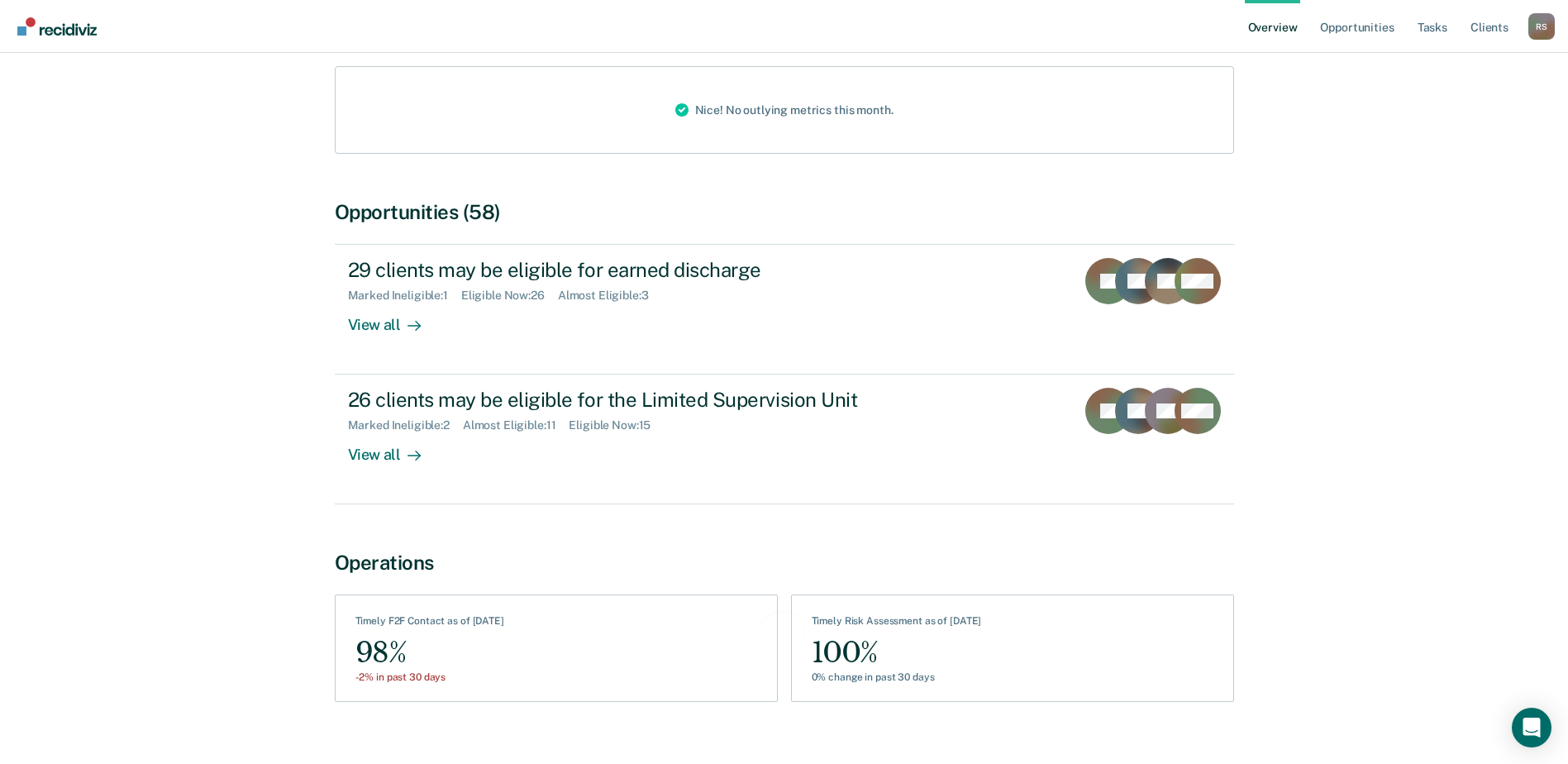
scroll to position [261, 0]
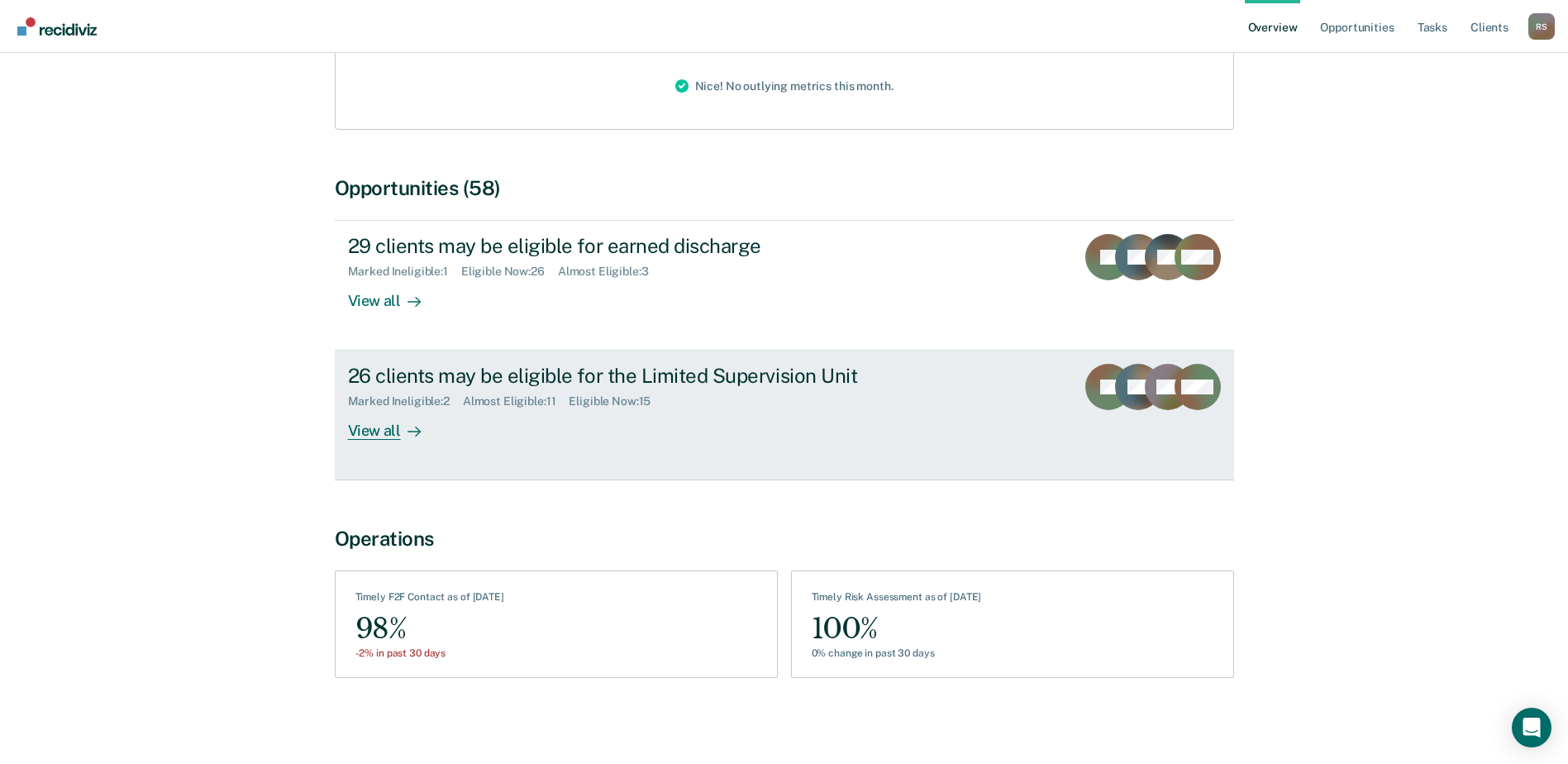
click at [365, 432] on div "View all" at bounding box center [394, 425] width 93 height 32
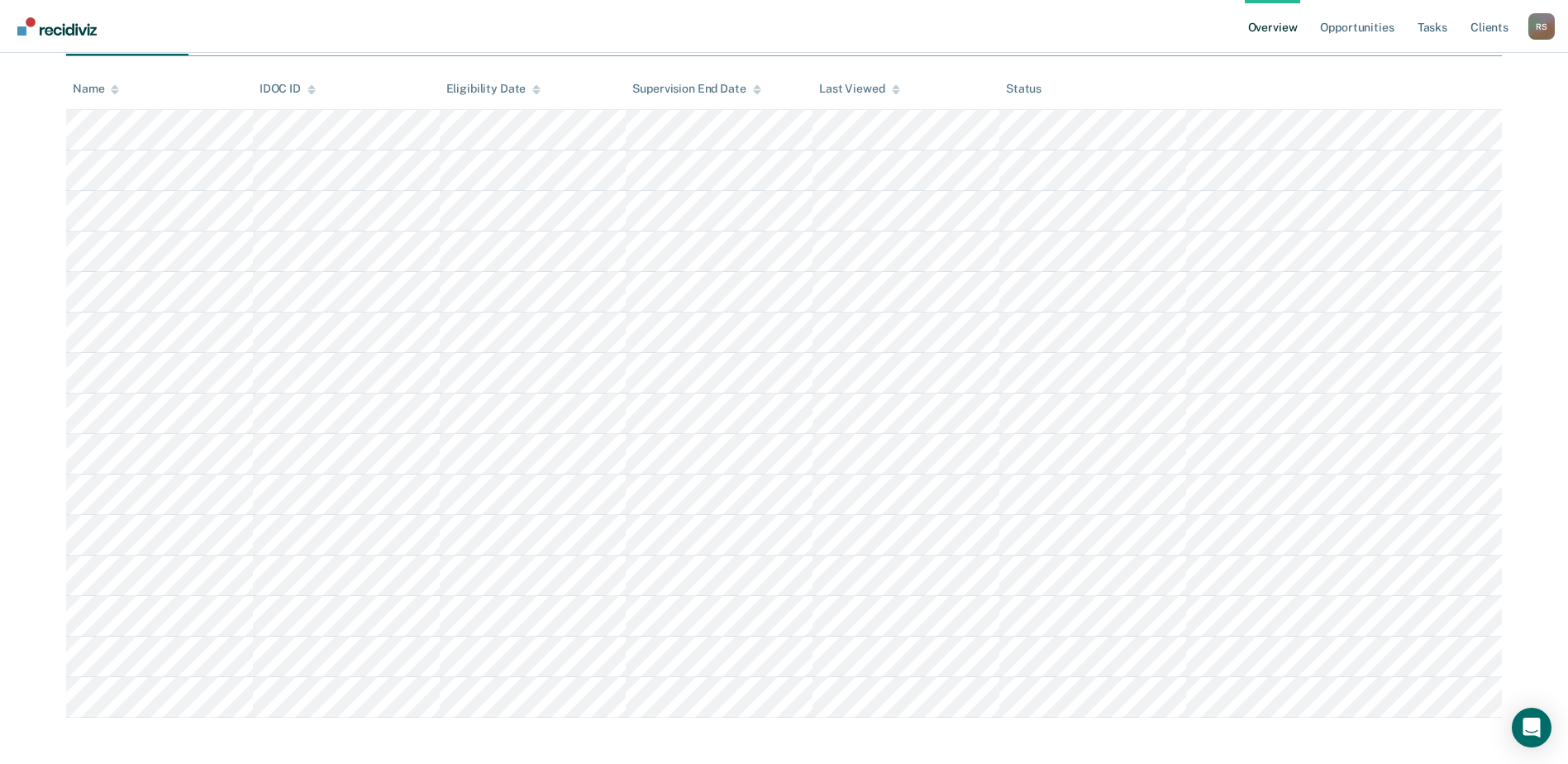
scroll to position [239, 0]
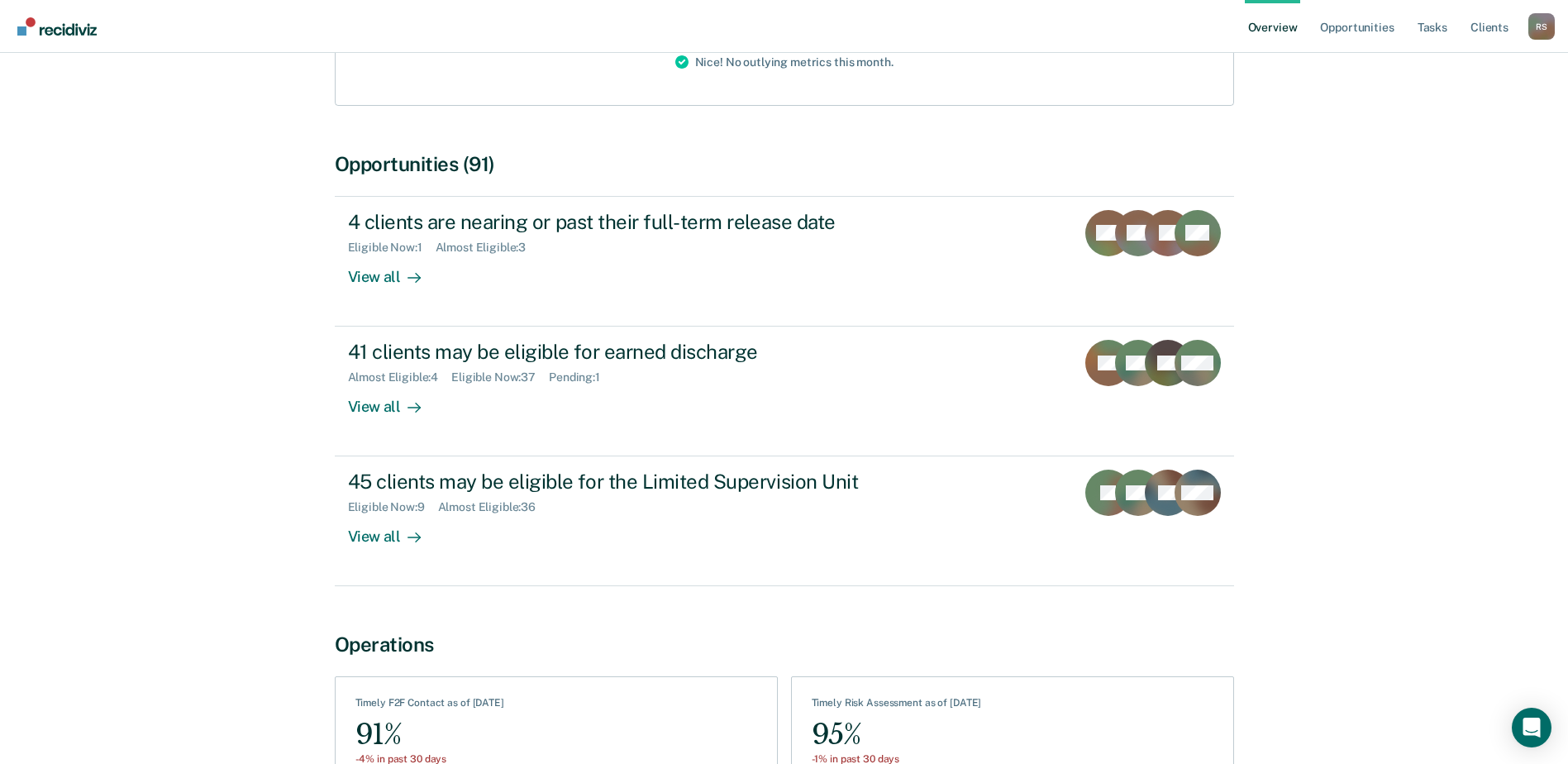
scroll to position [330, 0]
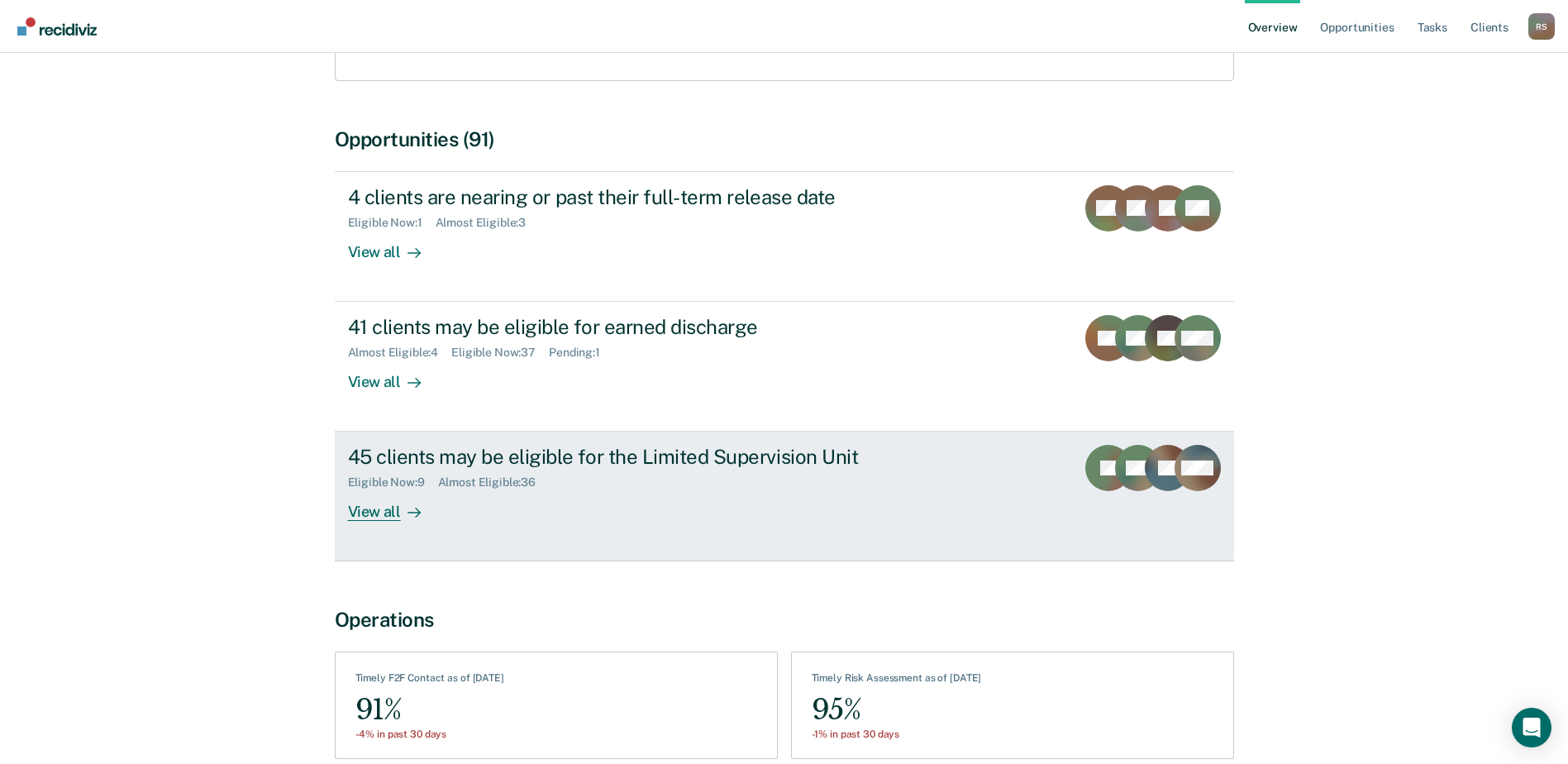
click at [579, 445] on div "45 clients may be eligible for the Limited Supervision Unit" at bounding box center [638, 457] width 581 height 24
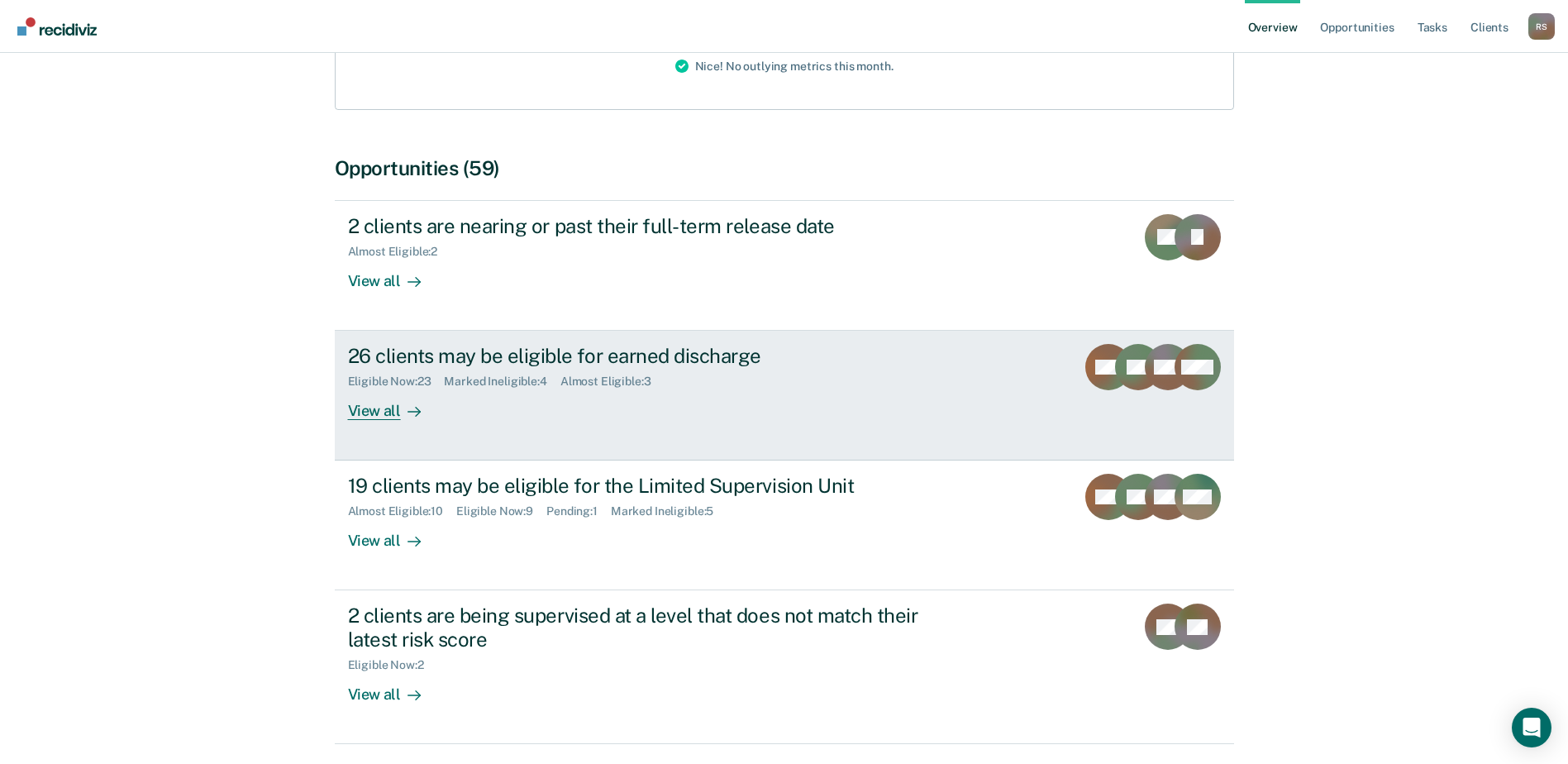
scroll to position [330, 0]
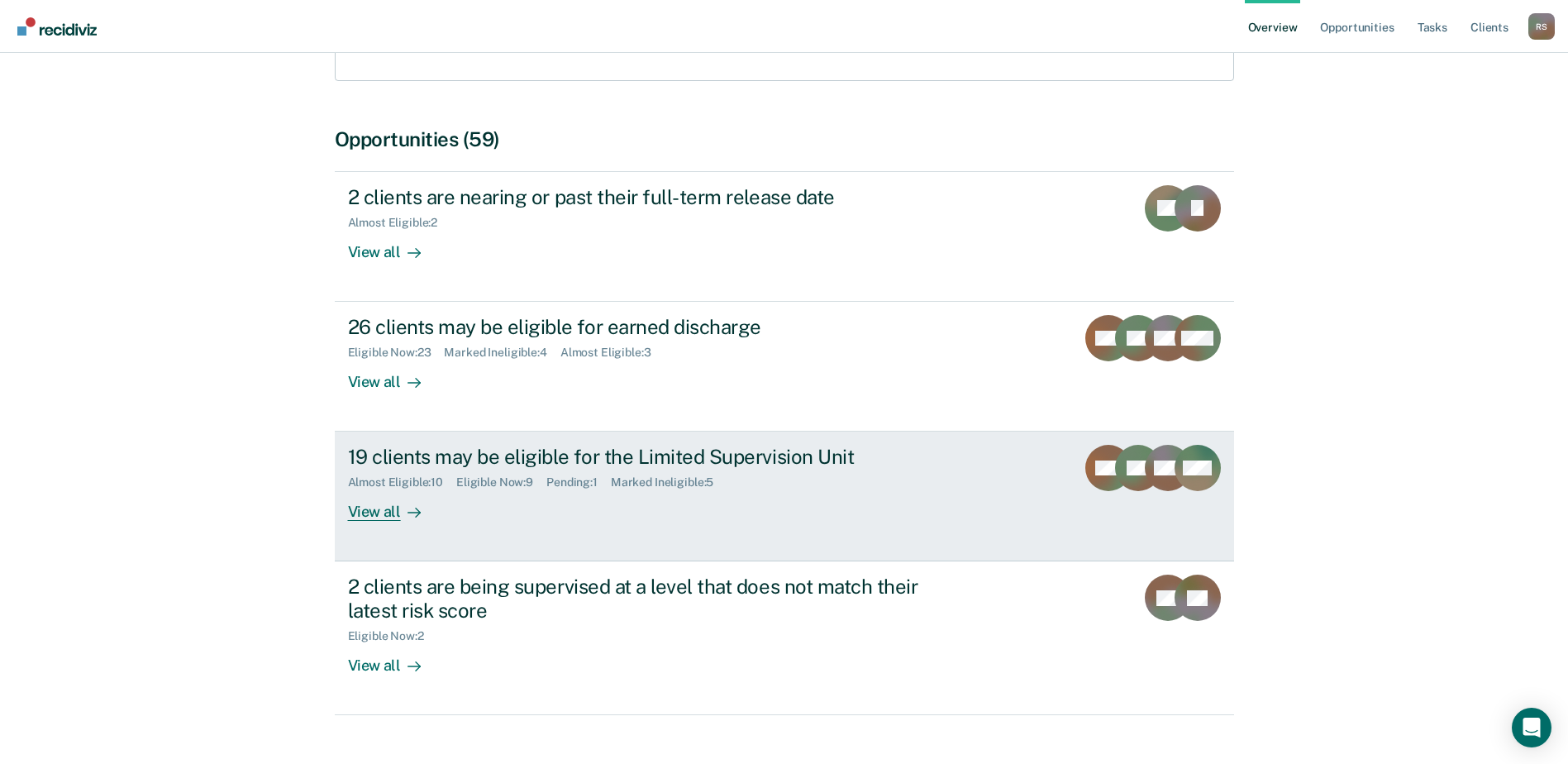
click at [499, 445] on div "19 clients may be eligible for the Limited Supervision Unit" at bounding box center [638, 457] width 581 height 24
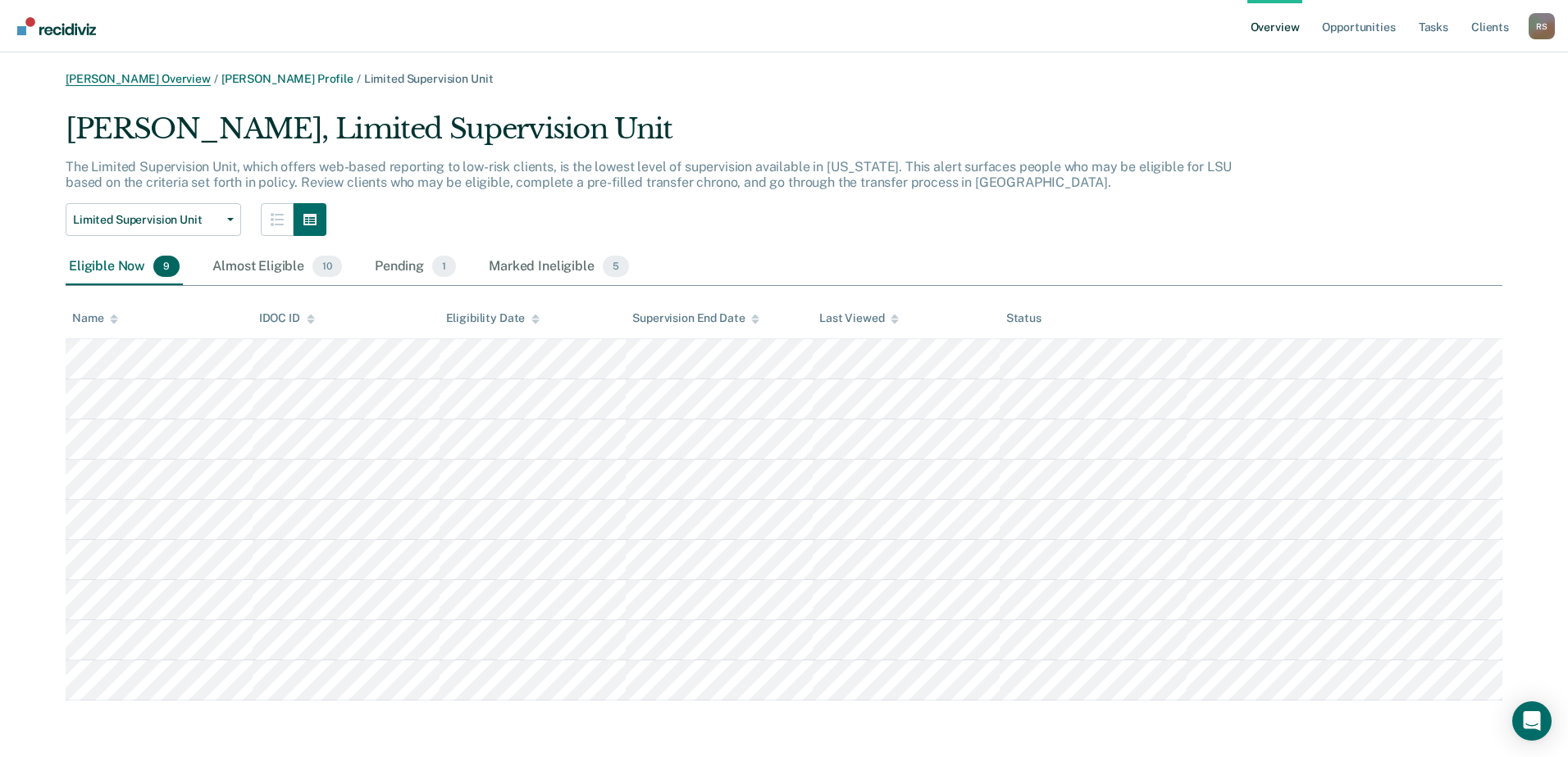
click at [168, 74] on link "Seth Radimer Overview" at bounding box center [138, 78] width 145 height 14
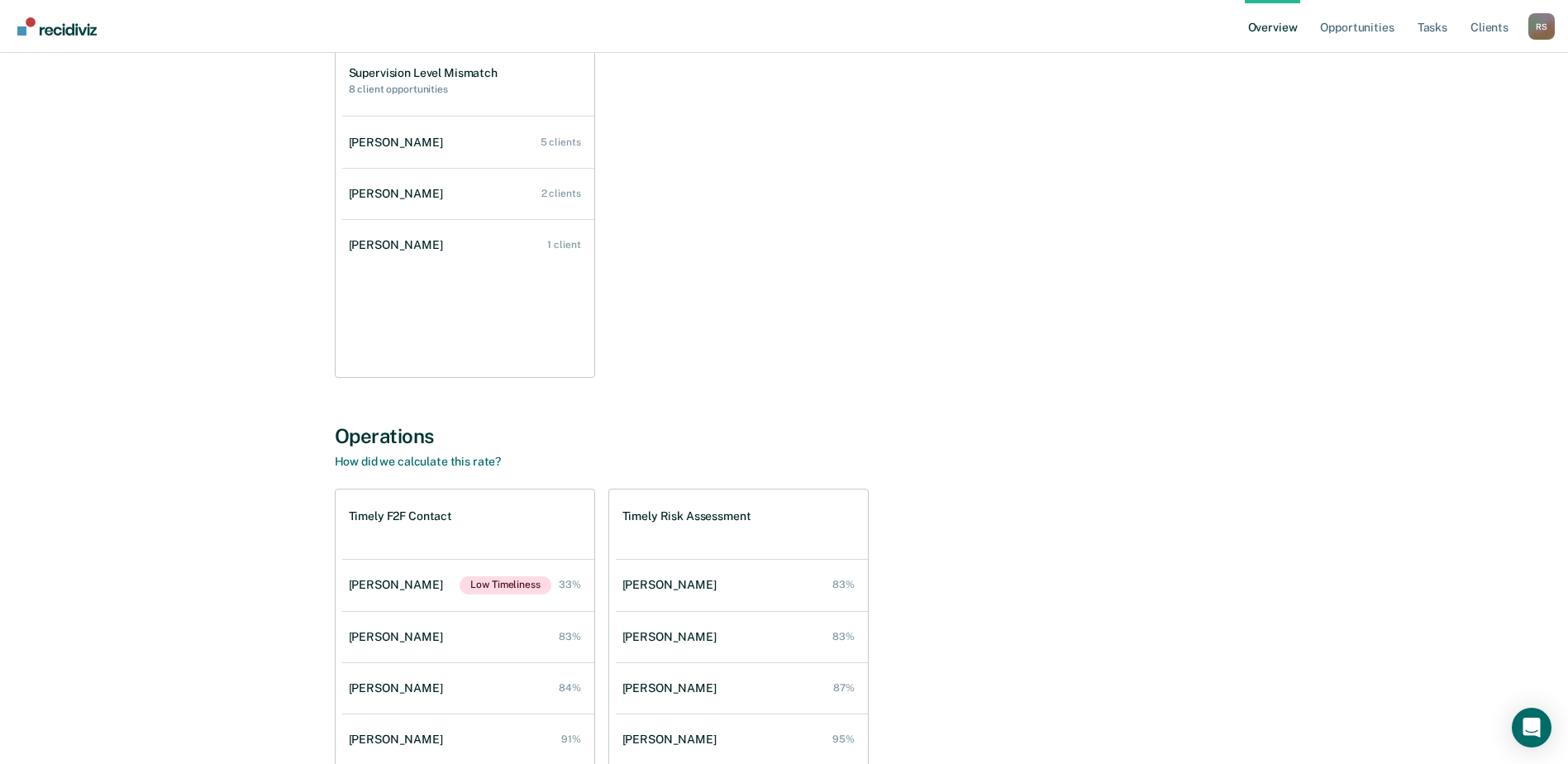
scroll to position [1241, 0]
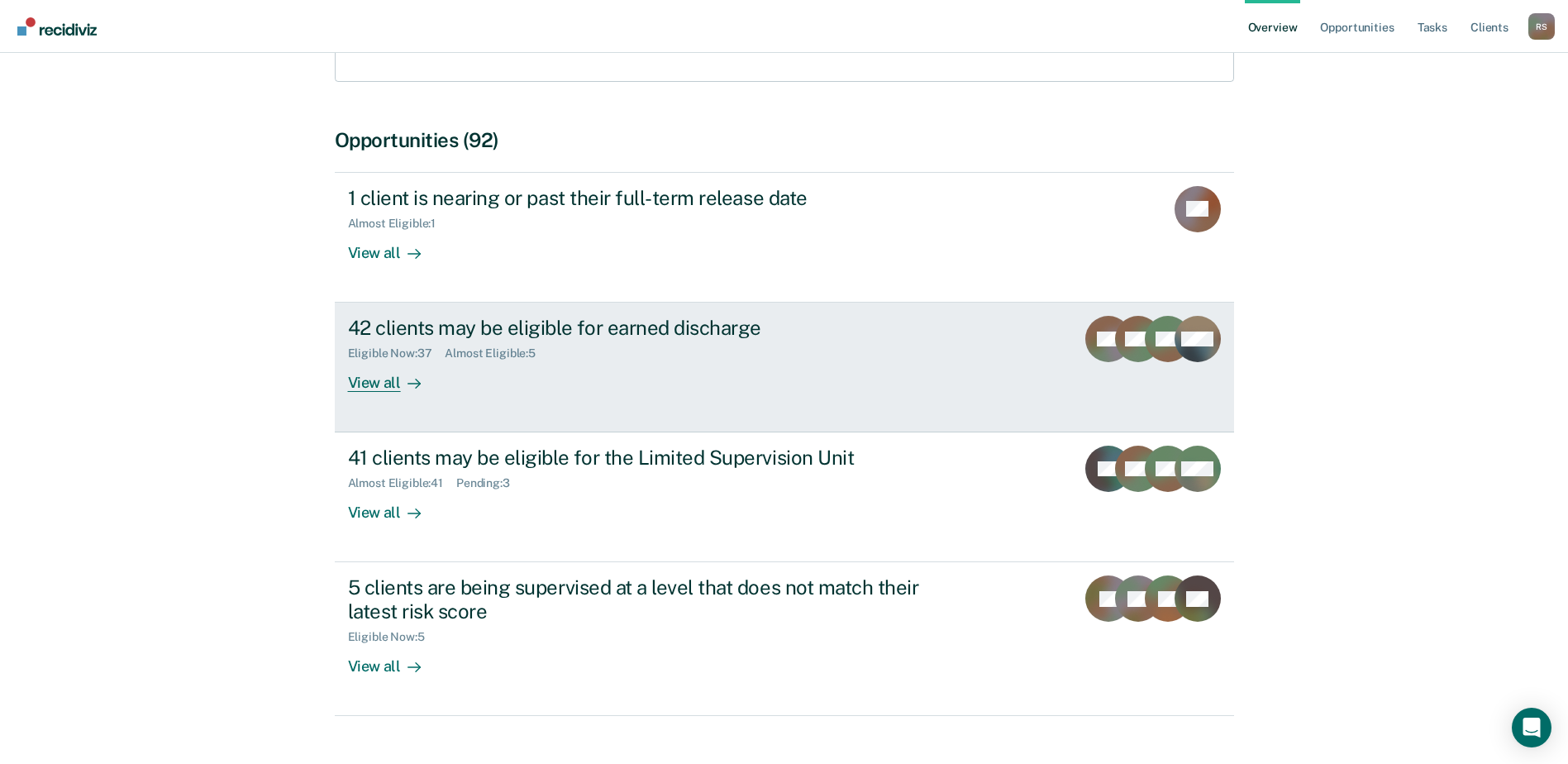
scroll to position [330, 0]
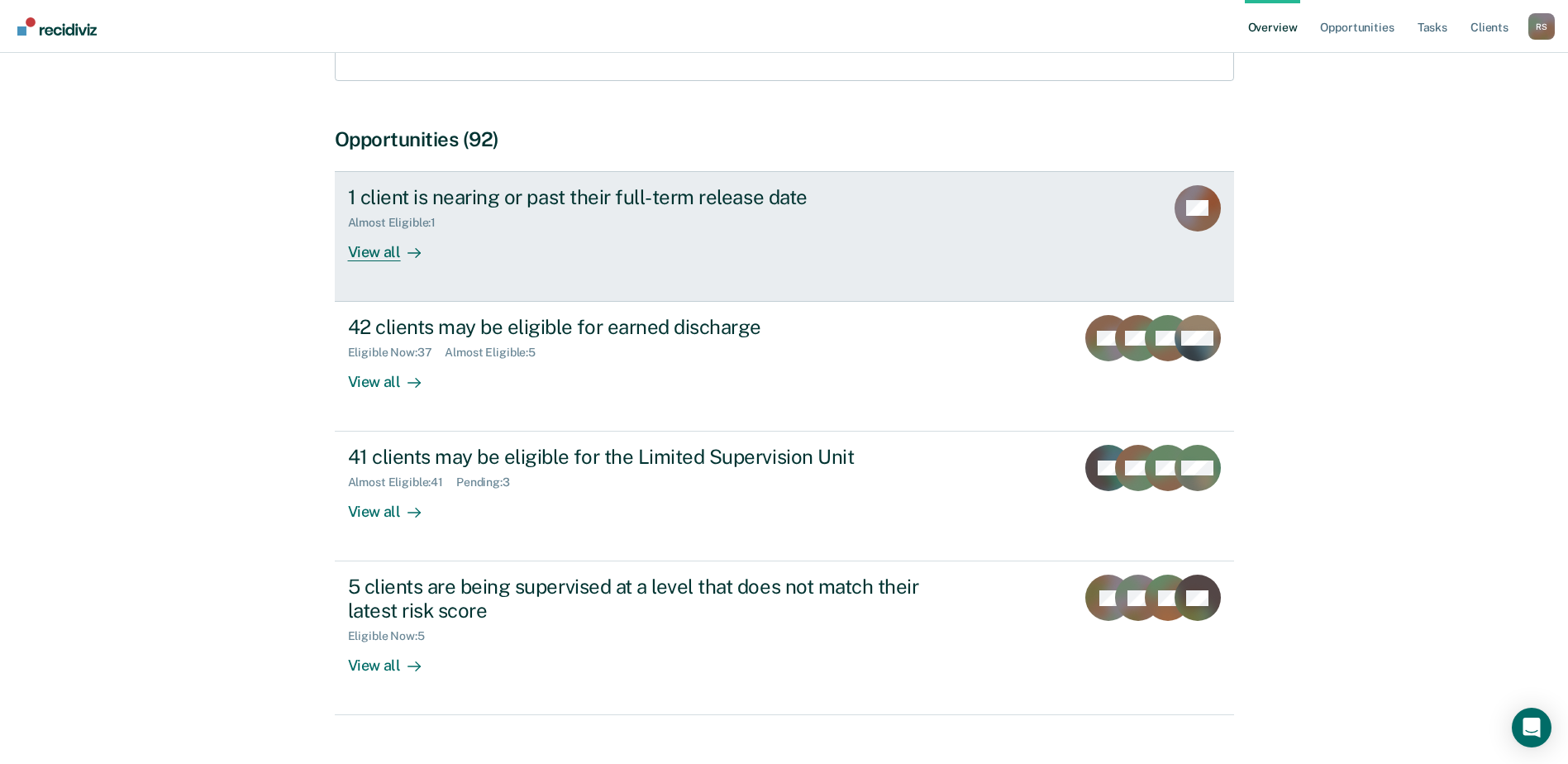
click at [388, 229] on div "View all" at bounding box center [394, 245] width 93 height 32
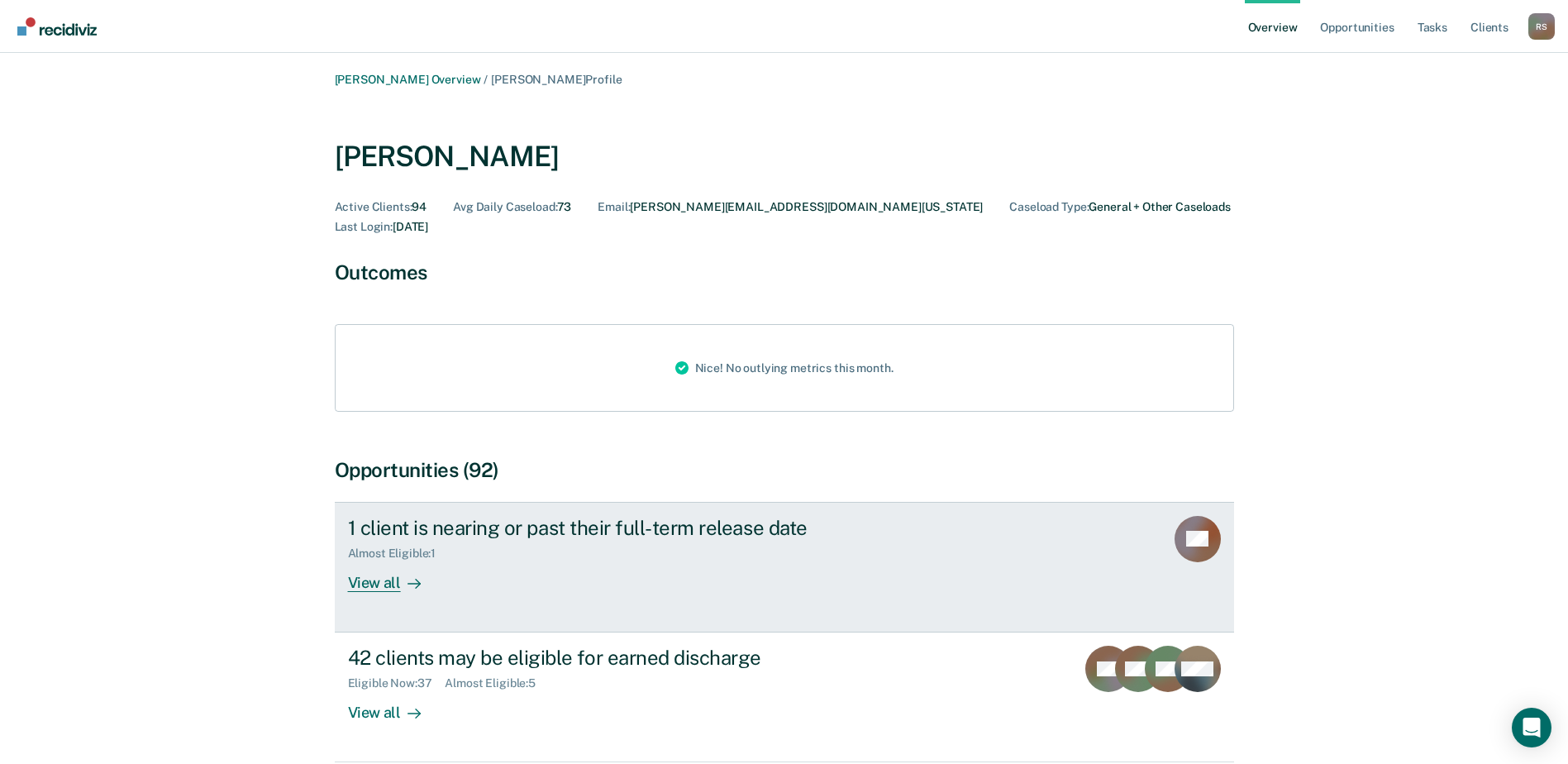
click at [611, 520] on div "1 client is nearing or past their full-term release date Almost Eligible : 1 Vi…" at bounding box center [658, 554] width 620 height 76
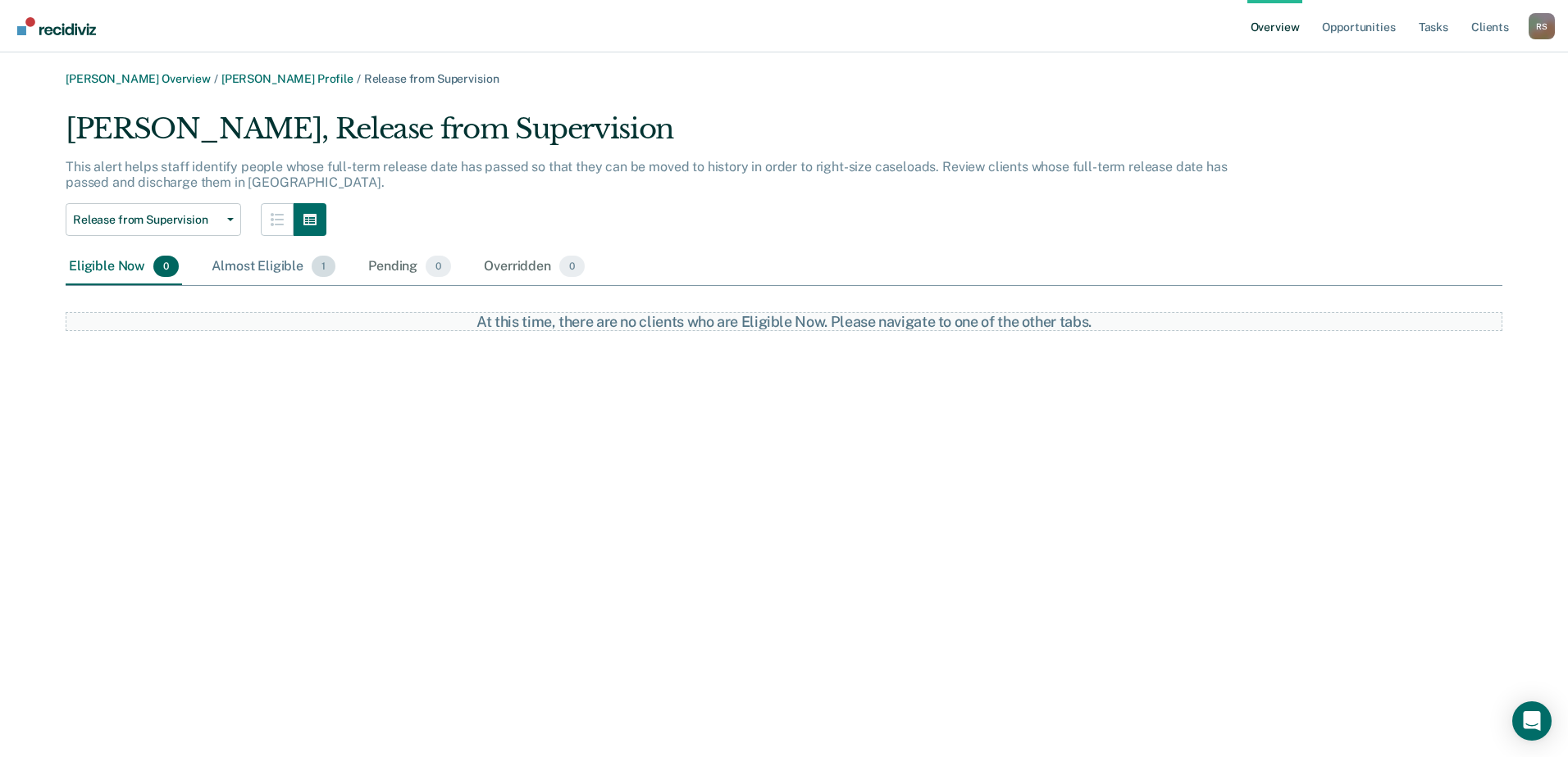
click at [284, 266] on div "Almost Eligible 1" at bounding box center [274, 267] width 130 height 36
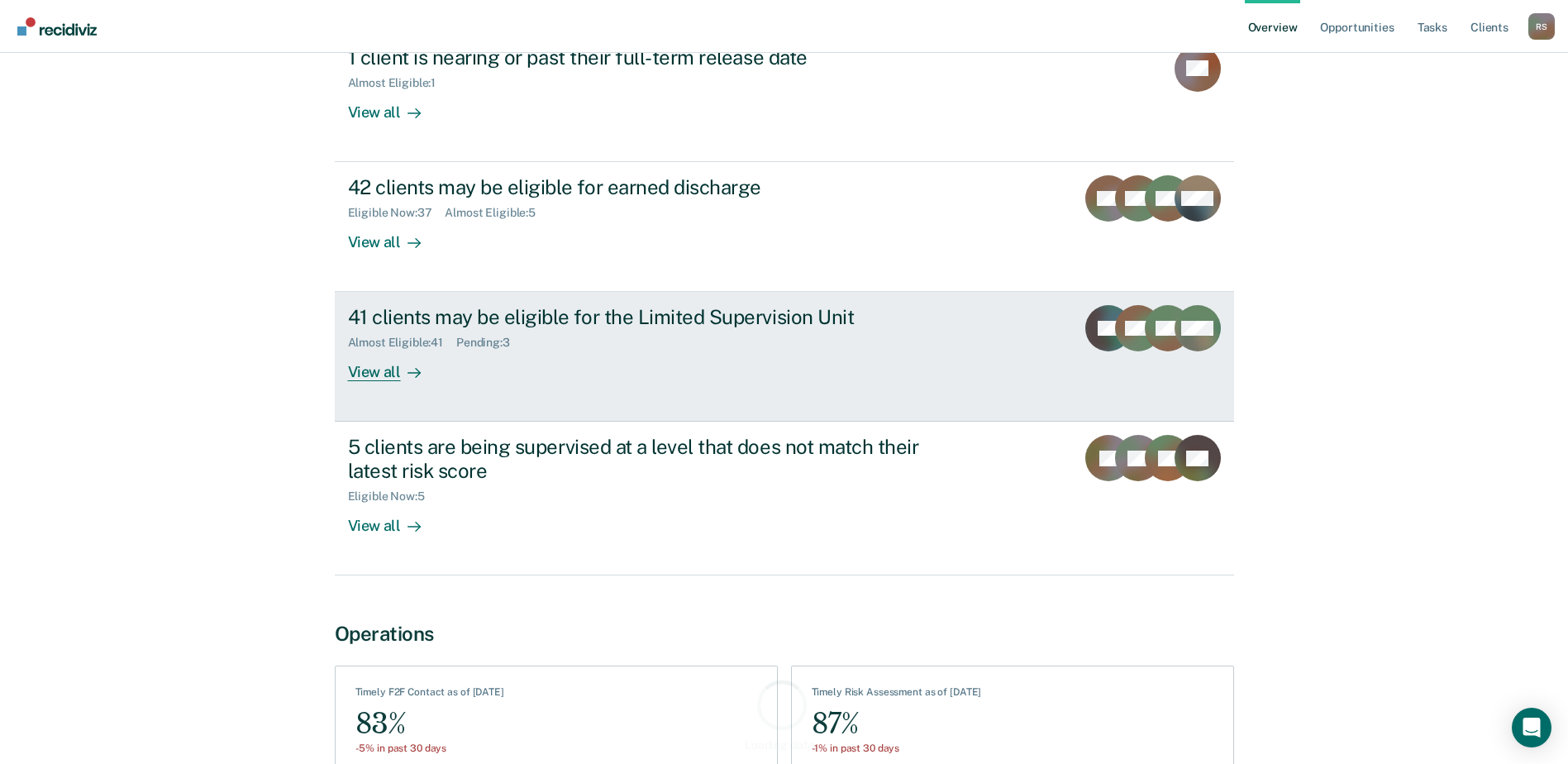
scroll to position [497, 0]
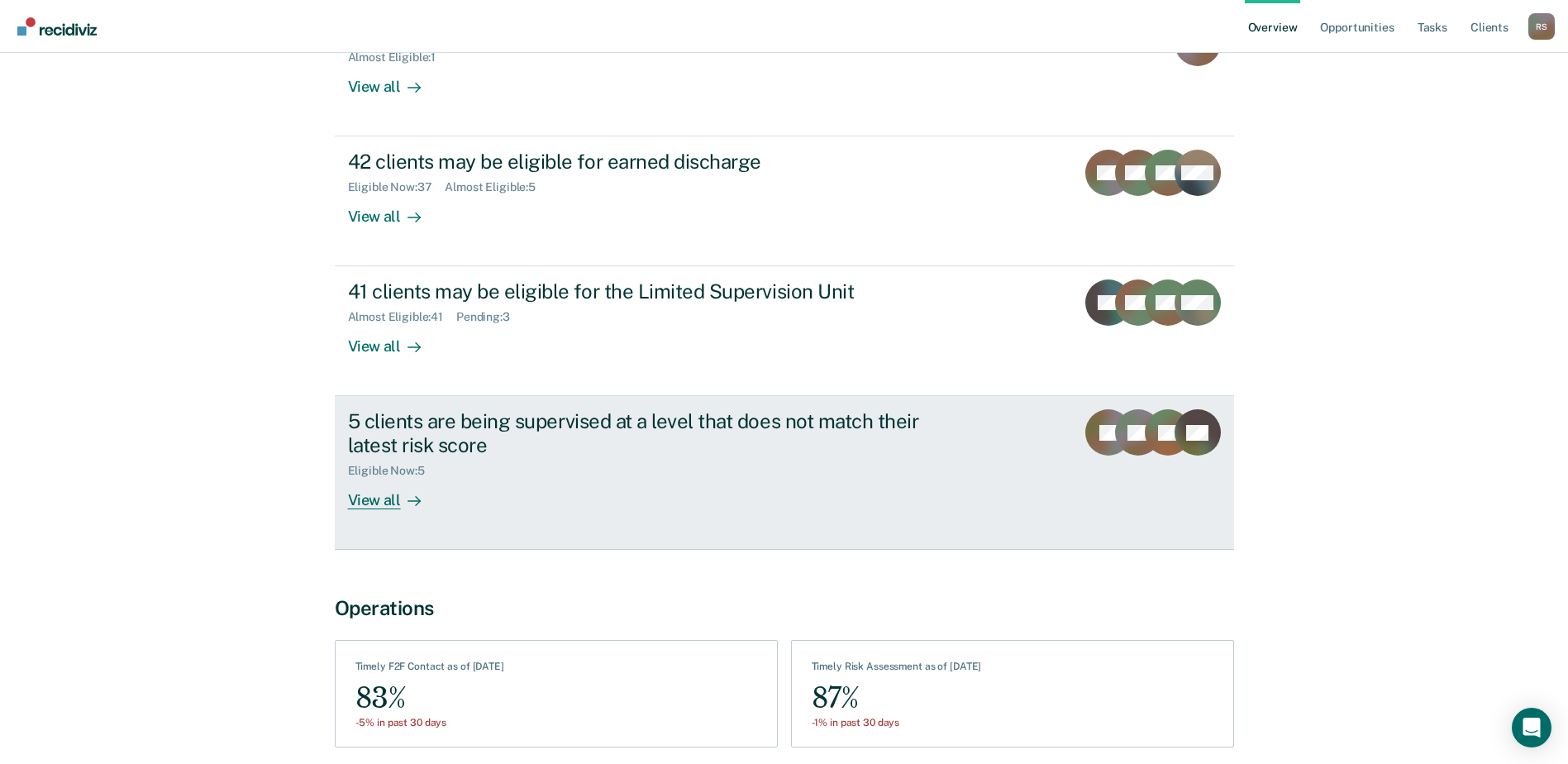
click at [567, 410] on div "5 clients are being supervised at a level that does not match their latest risk…" at bounding box center [638, 434] width 581 height 48
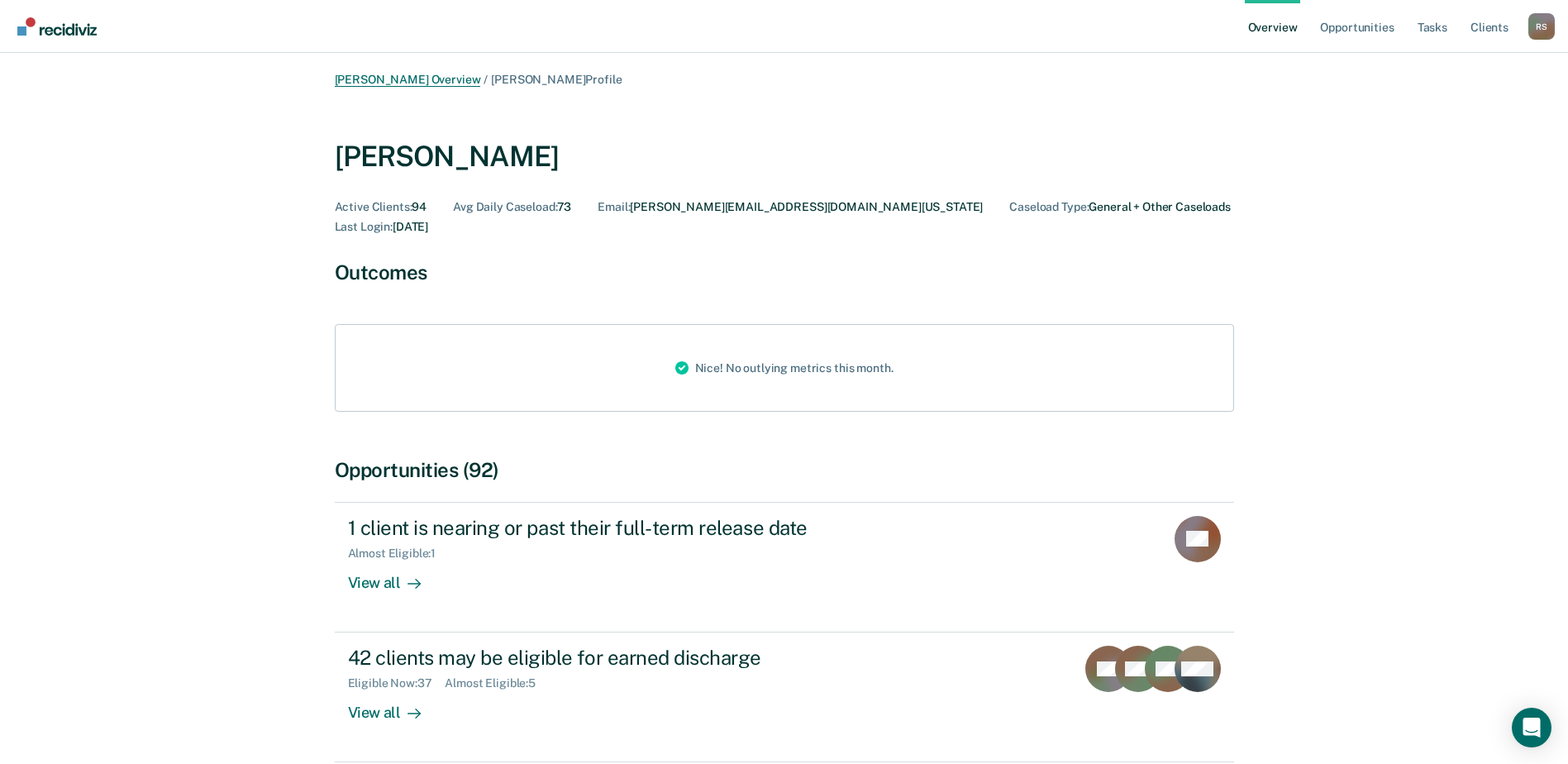
click at [396, 82] on link "[PERSON_NAME] Overview" at bounding box center [408, 79] width 146 height 14
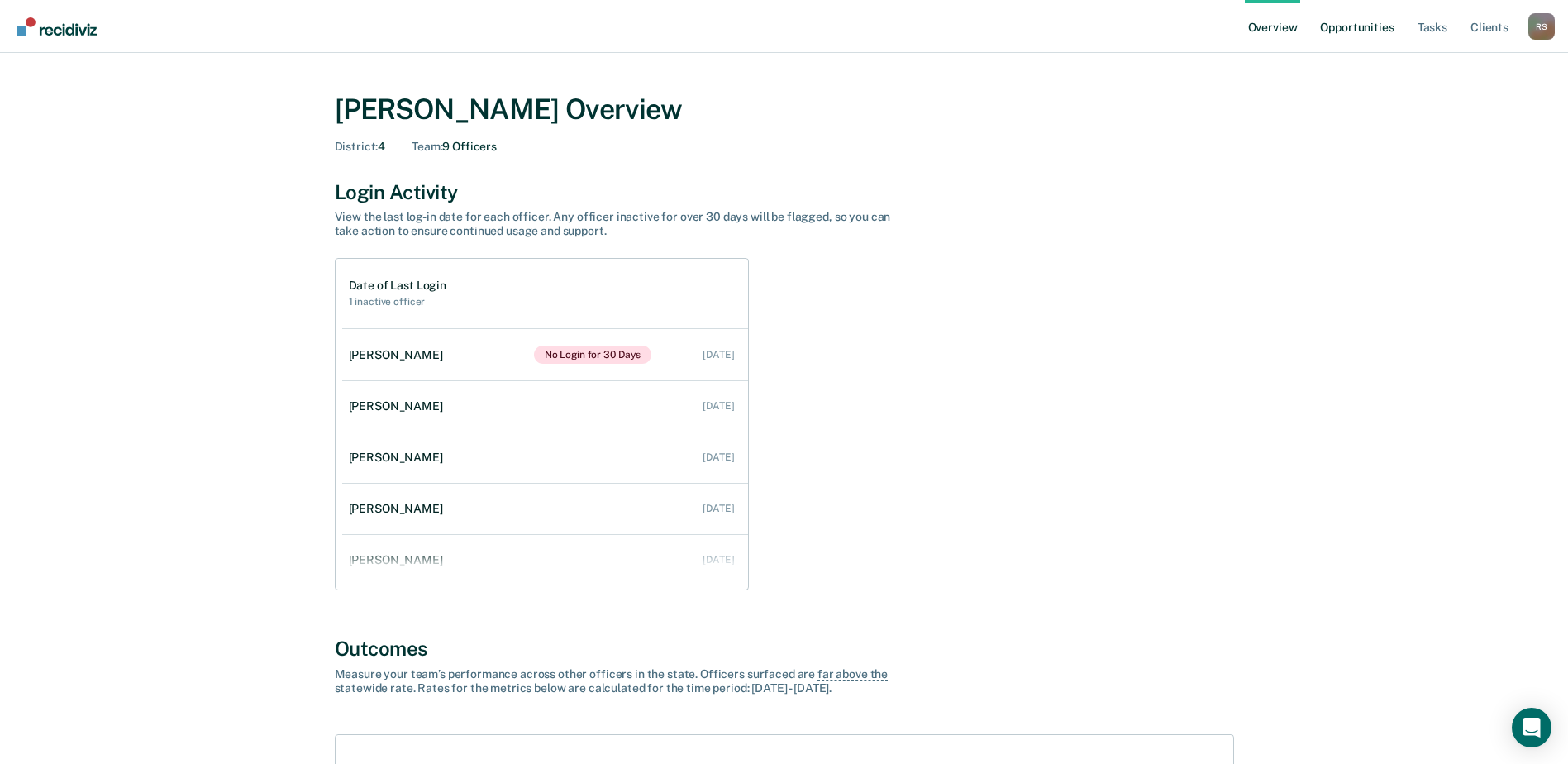
click at [1371, 24] on link "Opportunities" at bounding box center [1357, 26] width 80 height 53
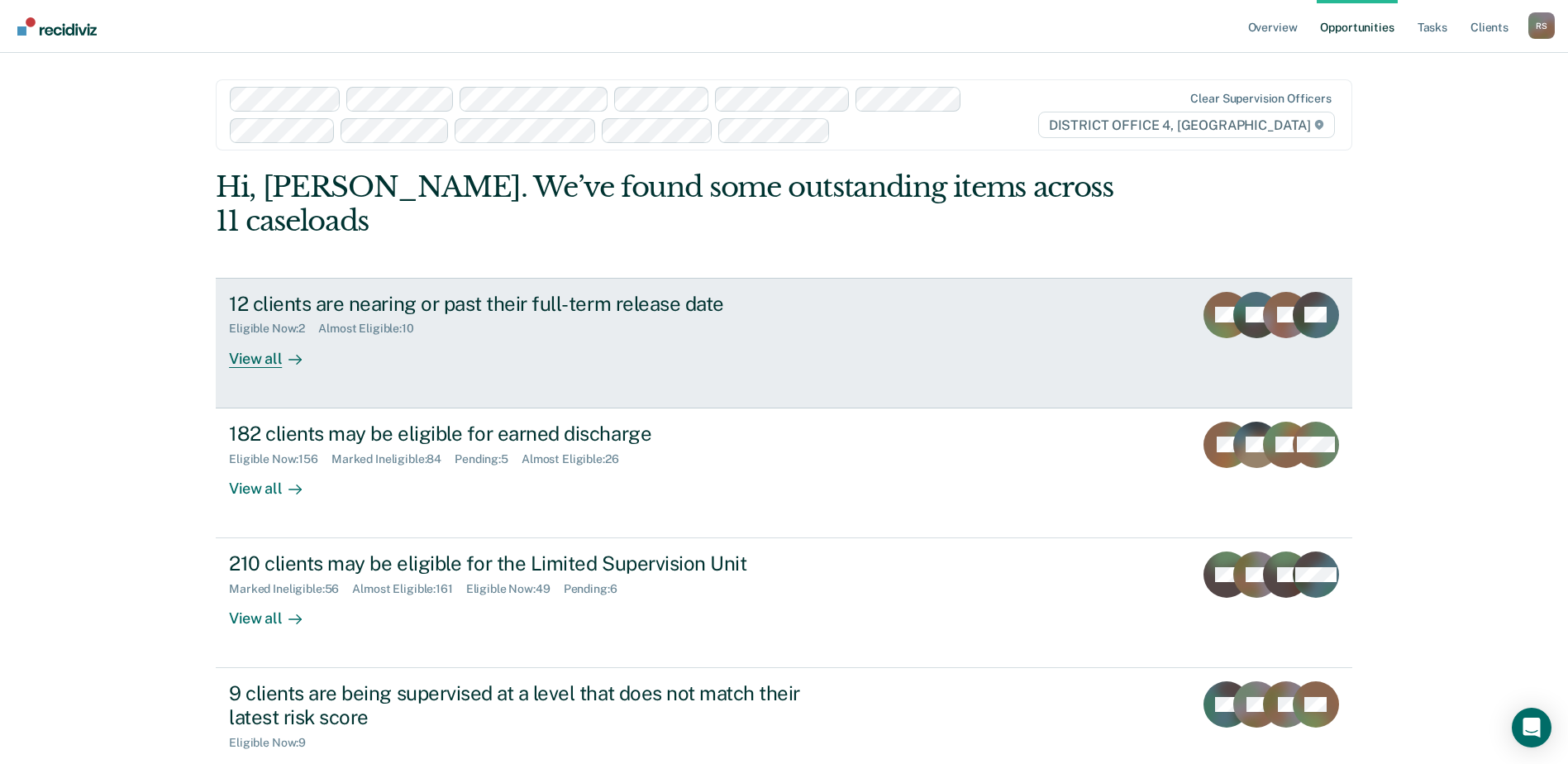
click at [432, 292] on div "12 clients are nearing or past their full-term release date" at bounding box center [519, 304] width 581 height 24
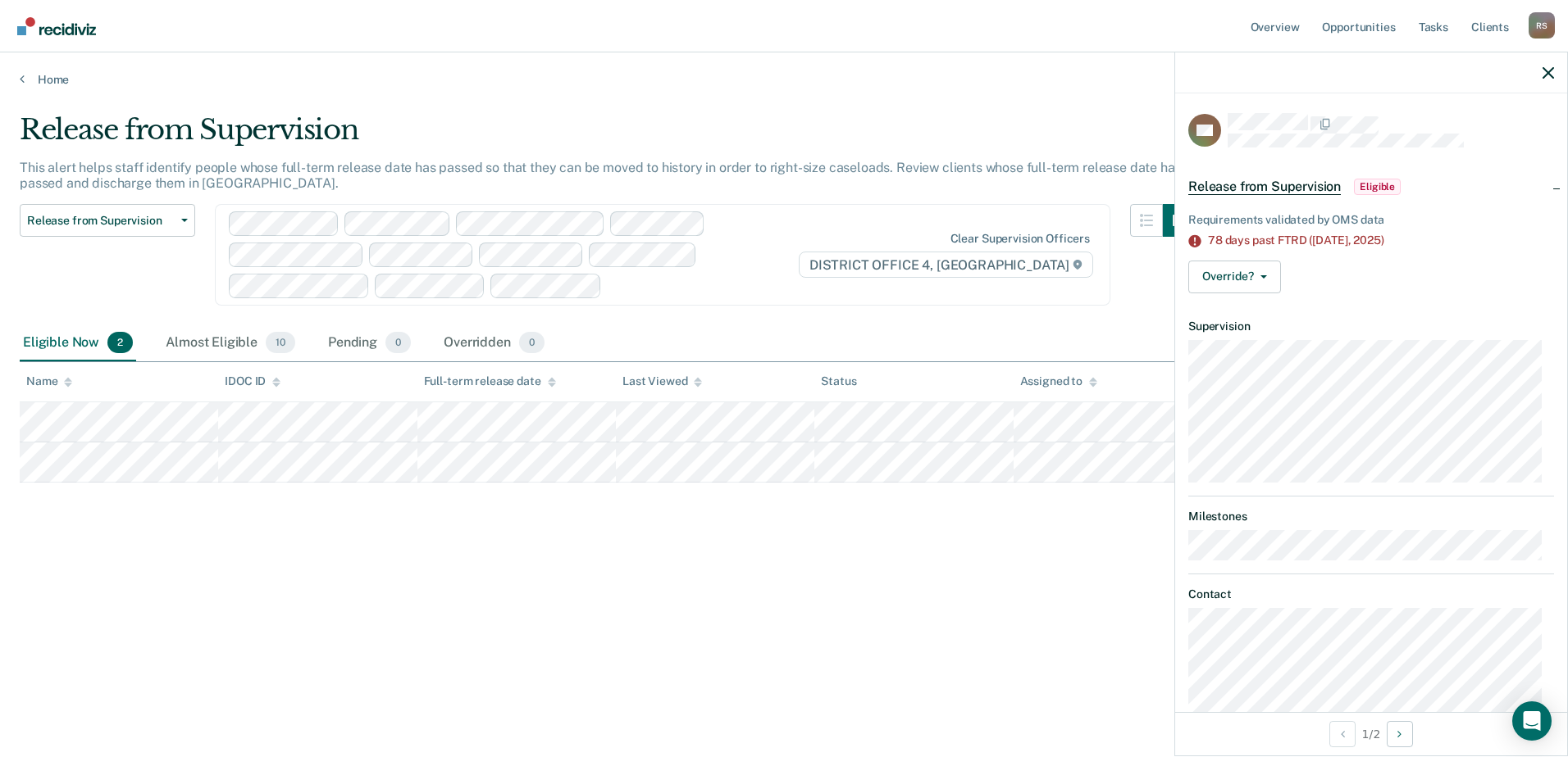
click at [527, 595] on div "Release from Supervision This alert helps staff identify people whose full-term…" at bounding box center [784, 374] width 1528 height 522
click at [1546, 78] on icon "button" at bounding box center [1549, 73] width 12 height 12
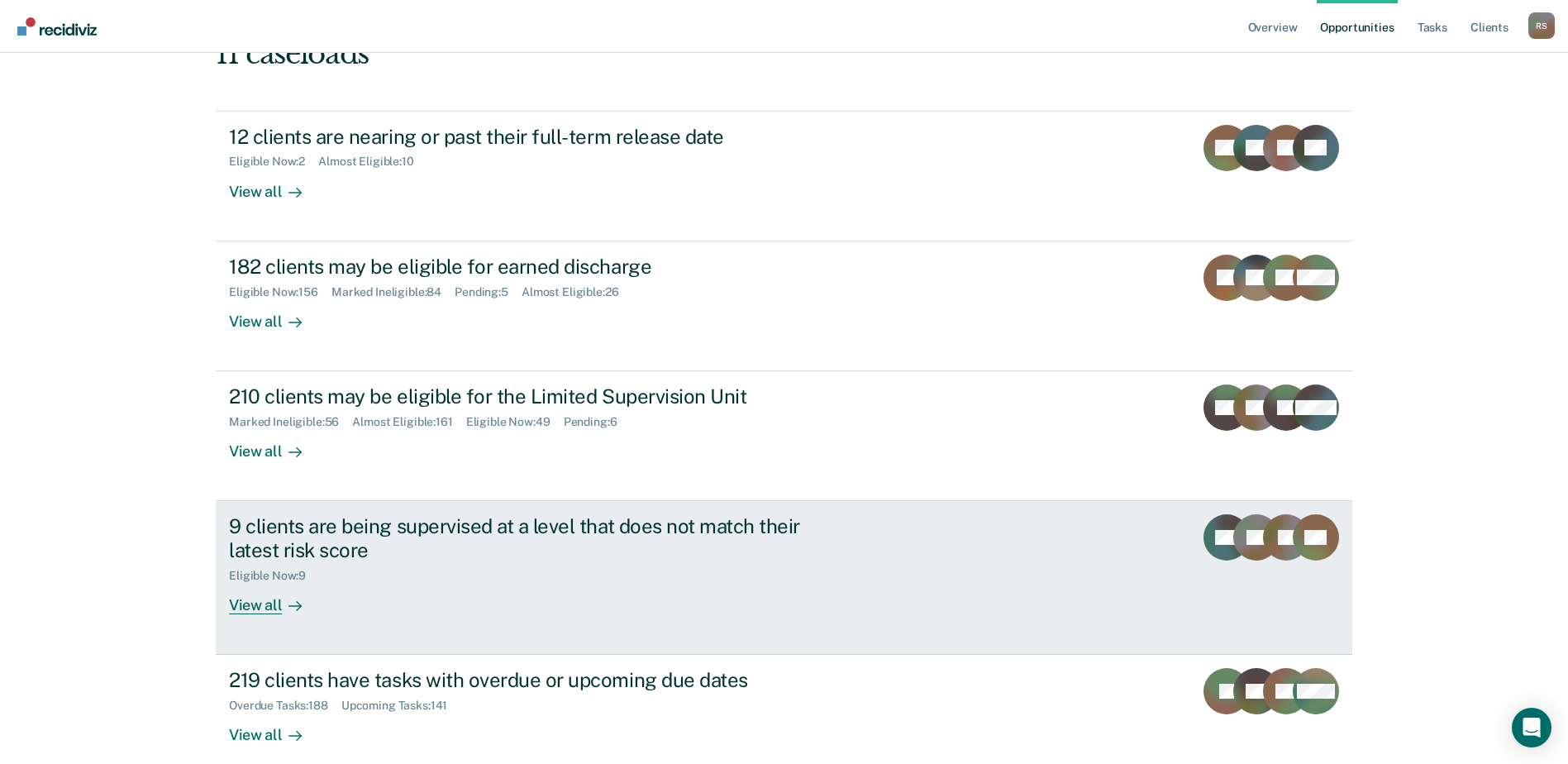
scroll to position [138, 0]
